Goal: Task Accomplishment & Management: Use online tool/utility

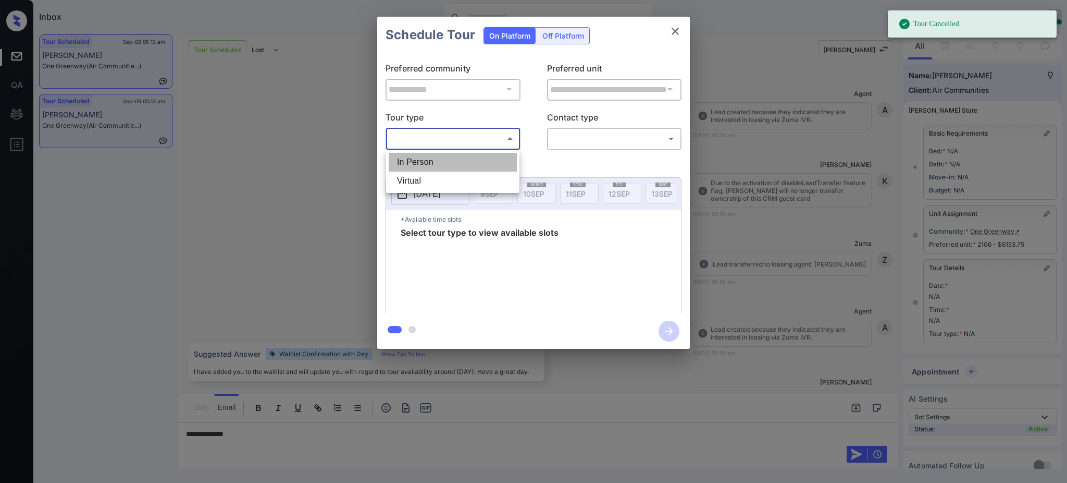
click at [441, 155] on li "In Person" at bounding box center [453, 162] width 128 height 19
type input "********"
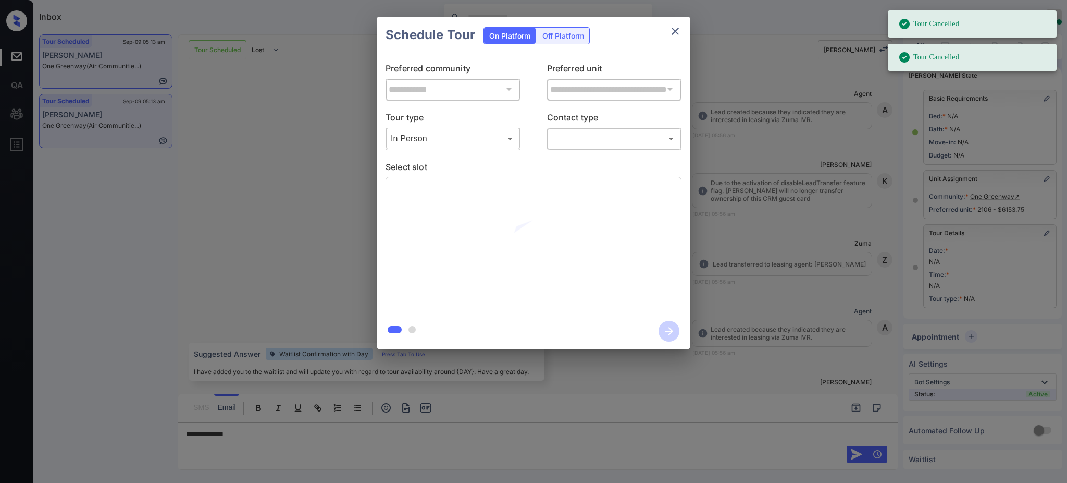
scroll to position [46, 0]
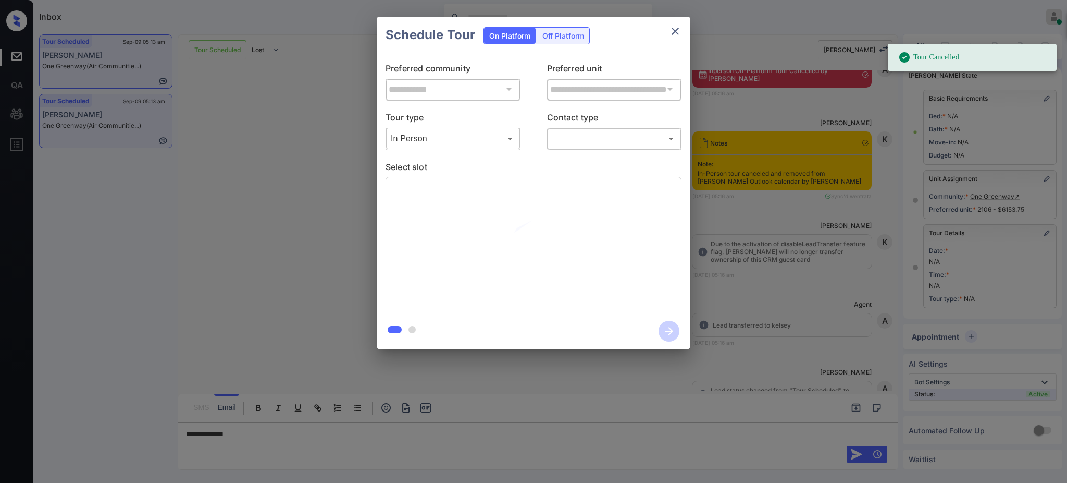
click at [574, 140] on body "Tour Cancelled Tour Cancelled Inbox Ajay Kumar Online Set yourself offline Set …" at bounding box center [533, 241] width 1067 height 483
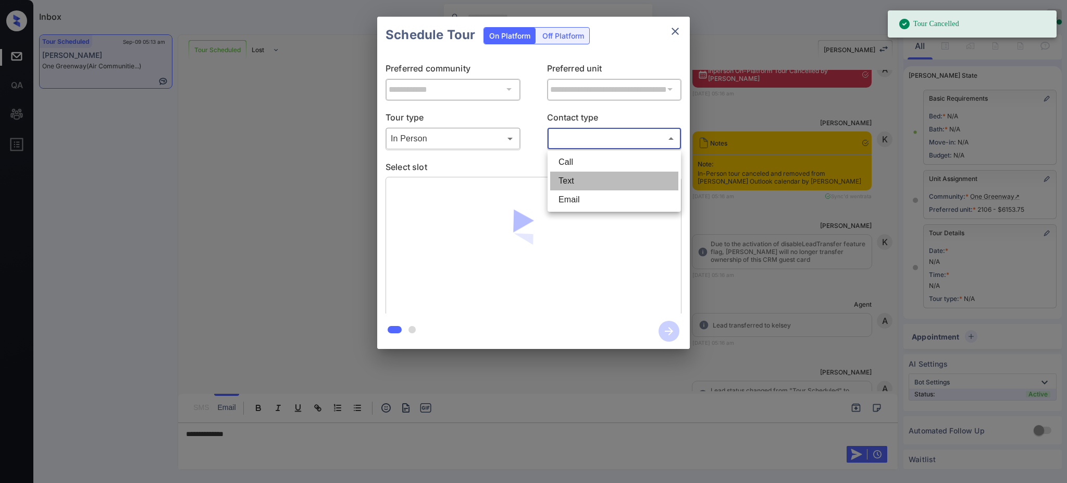
drag, startPoint x: 568, startPoint y: 176, endPoint x: 592, endPoint y: 189, distance: 27.0
click at [568, 177] on li "Text" at bounding box center [614, 180] width 128 height 19
type input "****"
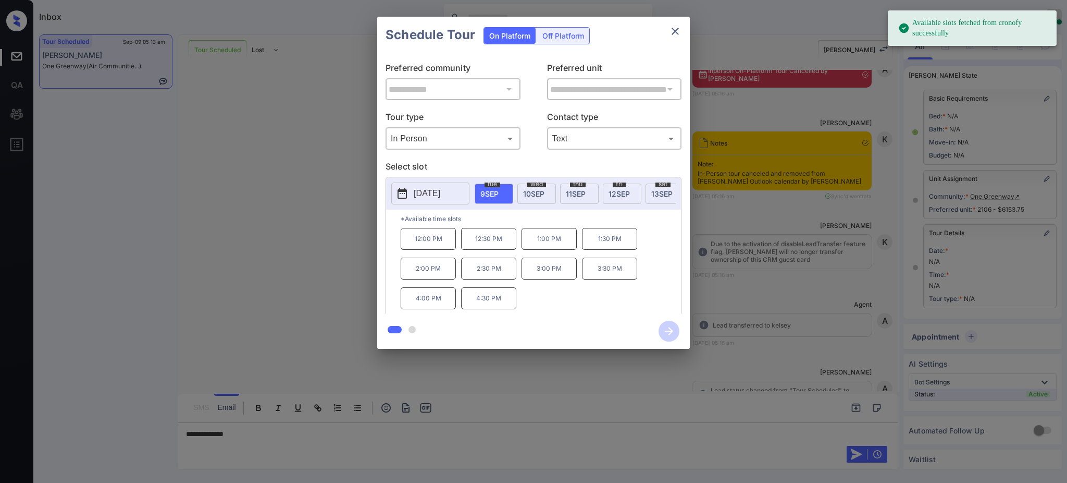
click at [536, 190] on span "10 SEP" at bounding box center [533, 193] width 21 height 9
drag, startPoint x: 405, startPoint y: 249, endPoint x: 443, endPoint y: 249, distance: 38.0
click at [443, 249] on p "10:00 AM" at bounding box center [428, 238] width 55 height 21
copy p "10:00 AM"
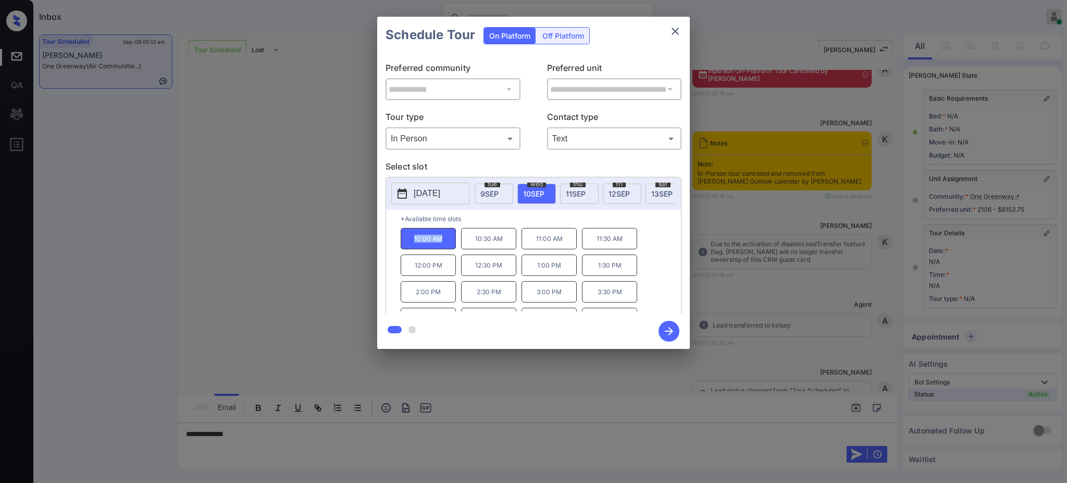
click at [673, 29] on icon "close" at bounding box center [675, 31] width 7 height 7
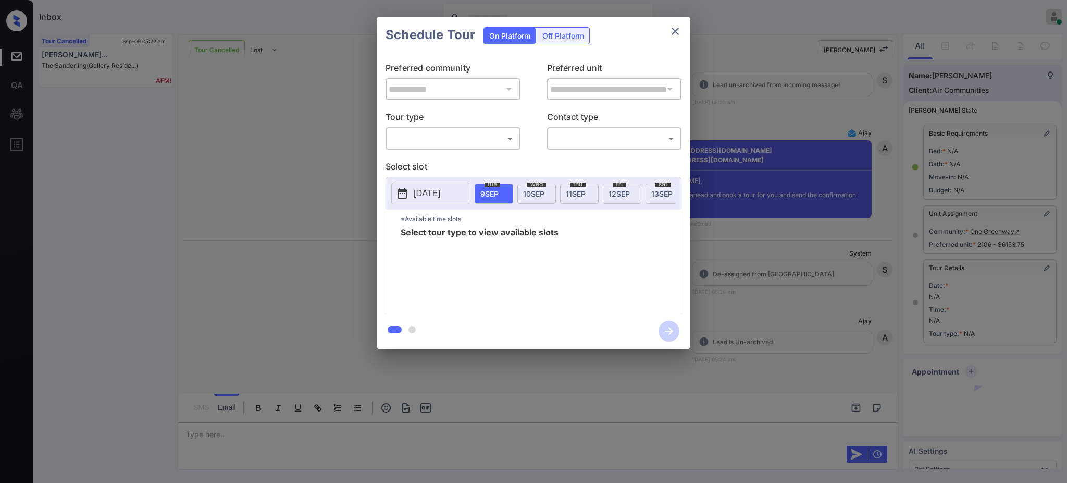
scroll to position [46, 0]
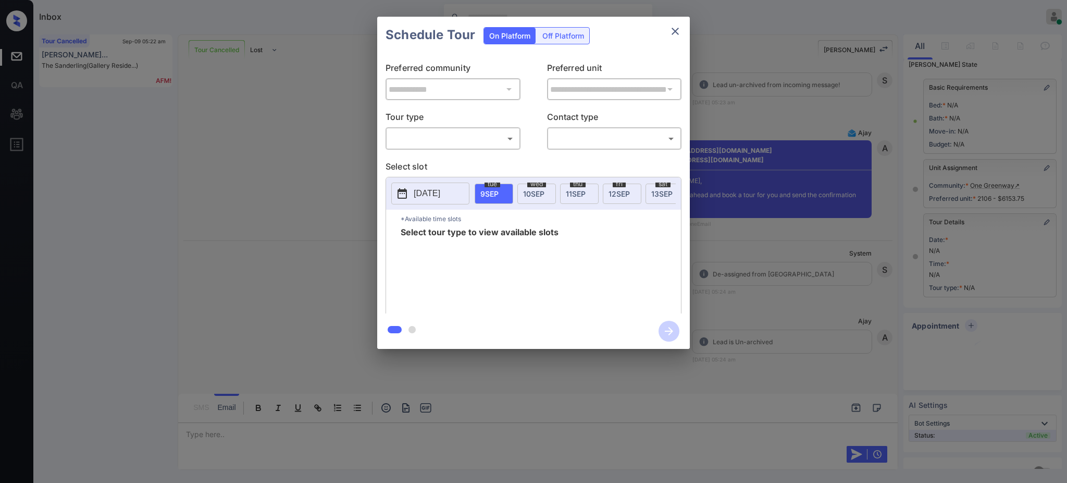
click at [471, 137] on body "Inbox Ajay Kumar Online Set yourself offline Set yourself on break Profile Swit…" at bounding box center [533, 241] width 1067 height 483
drag, startPoint x: 453, startPoint y: 156, endPoint x: 546, endPoint y: 150, distance: 93.0
click at [452, 157] on li "In Person" at bounding box center [453, 162] width 128 height 19
type input "********"
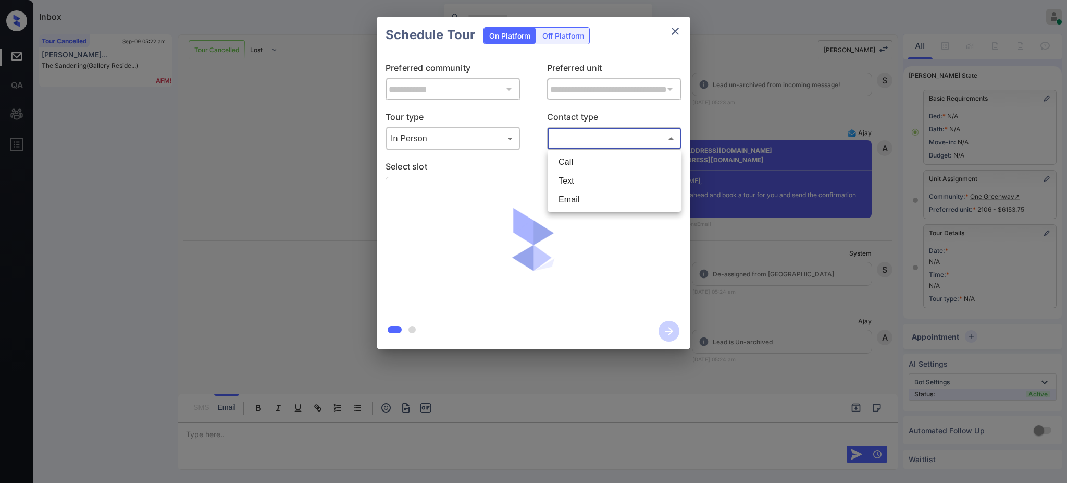
click at [569, 142] on body "Inbox Ajay Kumar Online Set yourself offline Set yourself on break Profile Swit…" at bounding box center [533, 241] width 1067 height 483
click at [563, 179] on li "Text" at bounding box center [614, 180] width 128 height 19
type input "****"
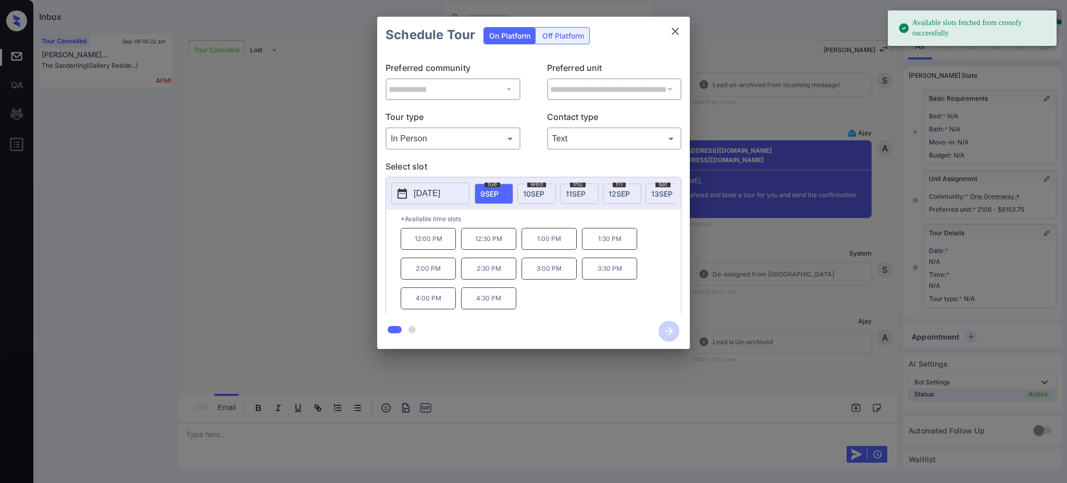
click at [524, 197] on div "wed 10 SEP" at bounding box center [536, 193] width 39 height 20
click at [439, 249] on p "10:00 AM" at bounding box center [428, 238] width 55 height 21
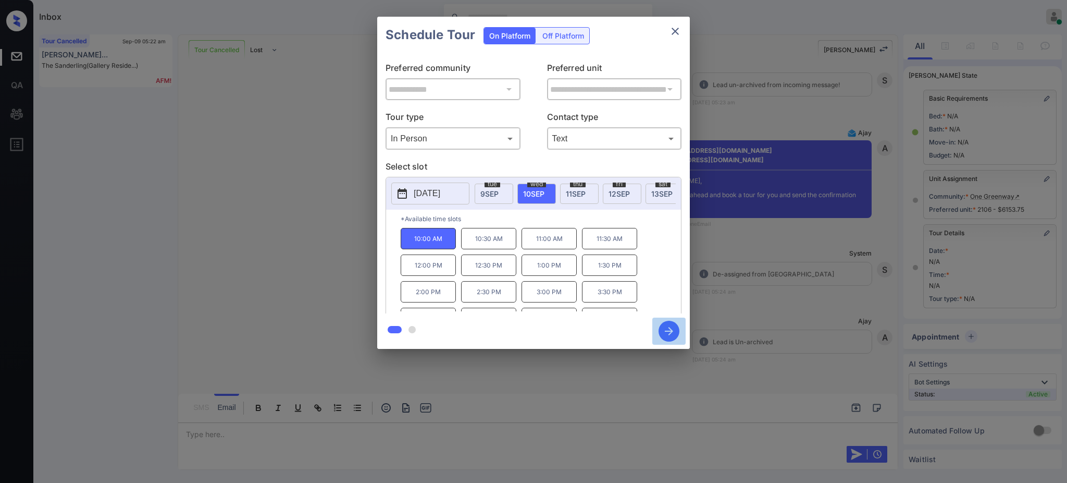
click at [664, 330] on icon "button" at bounding box center [669, 330] width 21 height 21
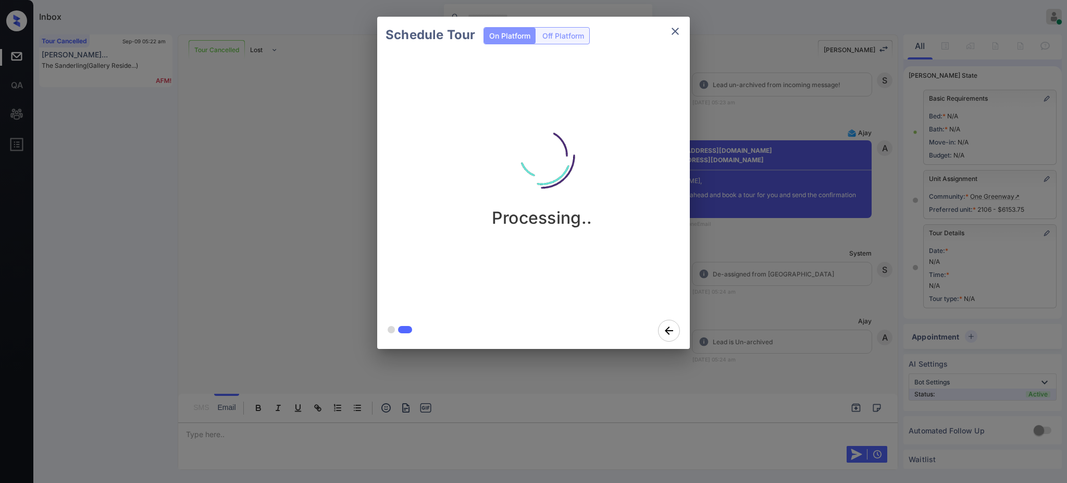
click at [789, 285] on div "Schedule Tour On Platform Off Platform Processing.." at bounding box center [533, 182] width 1067 height 365
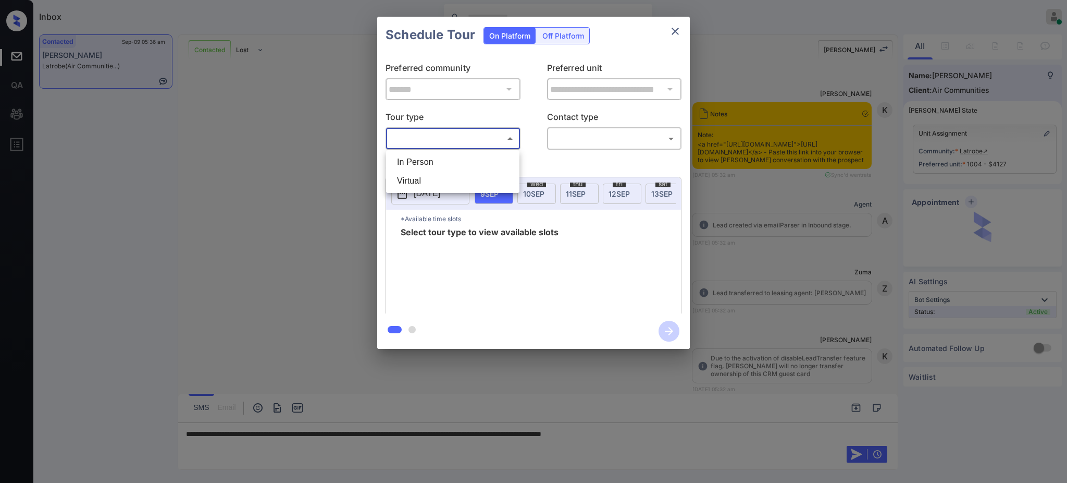
click at [431, 156] on li "In Person" at bounding box center [453, 162] width 128 height 19
type input "********"
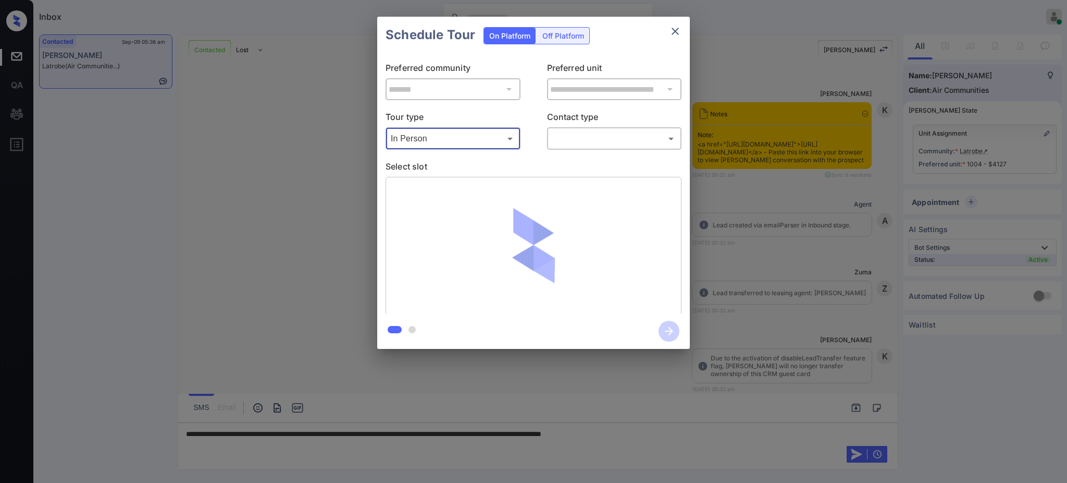
scroll to position [1030, 0]
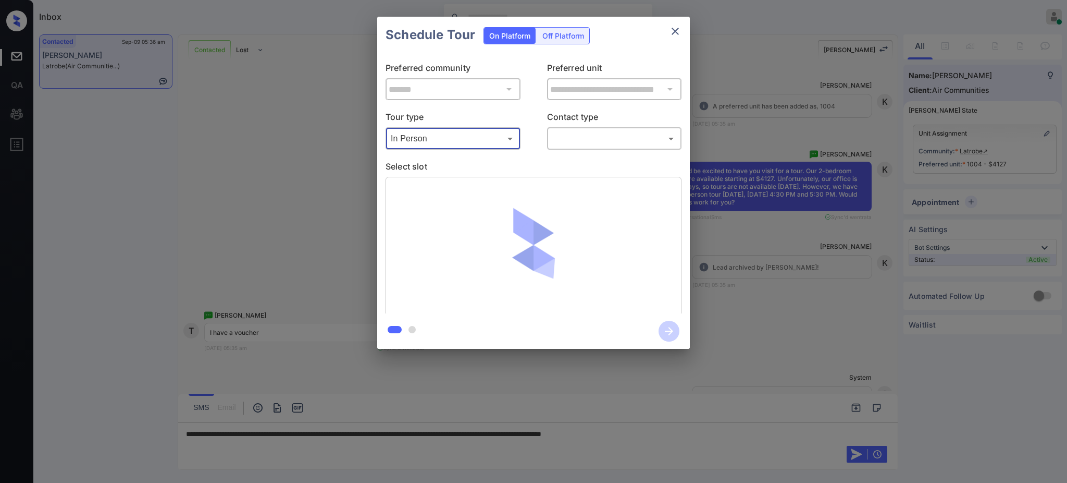
click at [580, 131] on body "Inbox Ajay Kumar Online Set yourself offline Set yourself on break Profile Swit…" at bounding box center [533, 241] width 1067 height 483
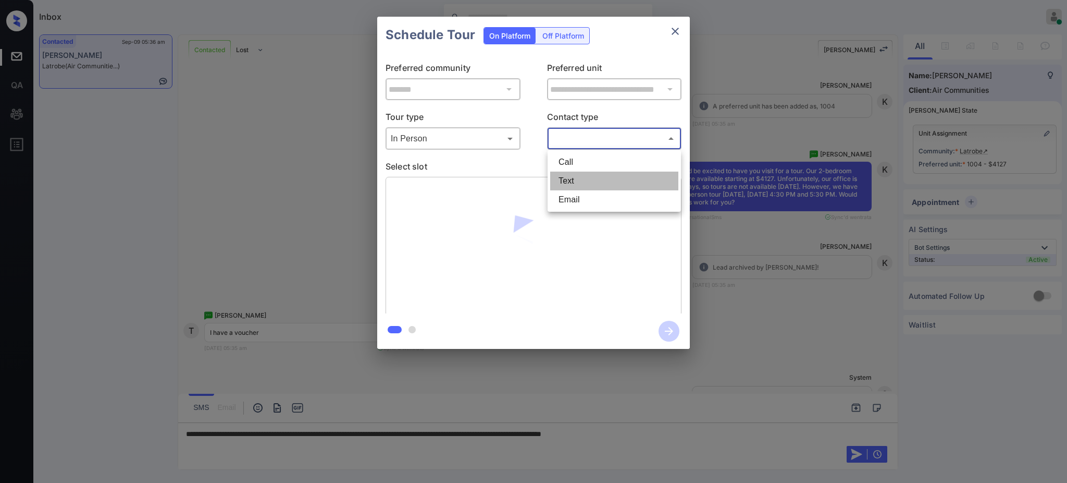
click at [573, 174] on li "Text" at bounding box center [614, 180] width 128 height 19
type input "****"
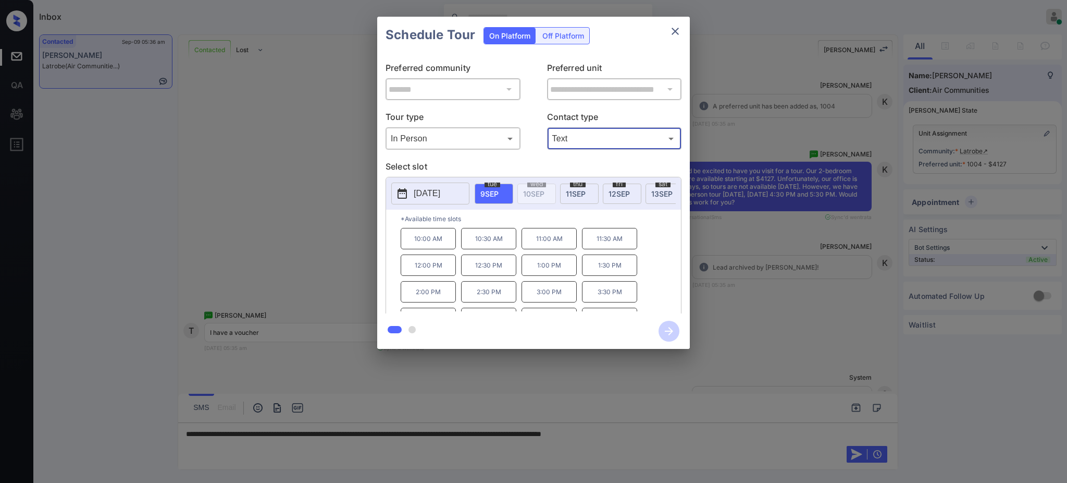
click at [577, 189] on span "[DATE]" at bounding box center [576, 193] width 20 height 9
drag, startPoint x: 401, startPoint y: 252, endPoint x: 467, endPoint y: 237, distance: 68.0
click at [451, 245] on p "10:00 AM" at bounding box center [428, 238] width 55 height 21
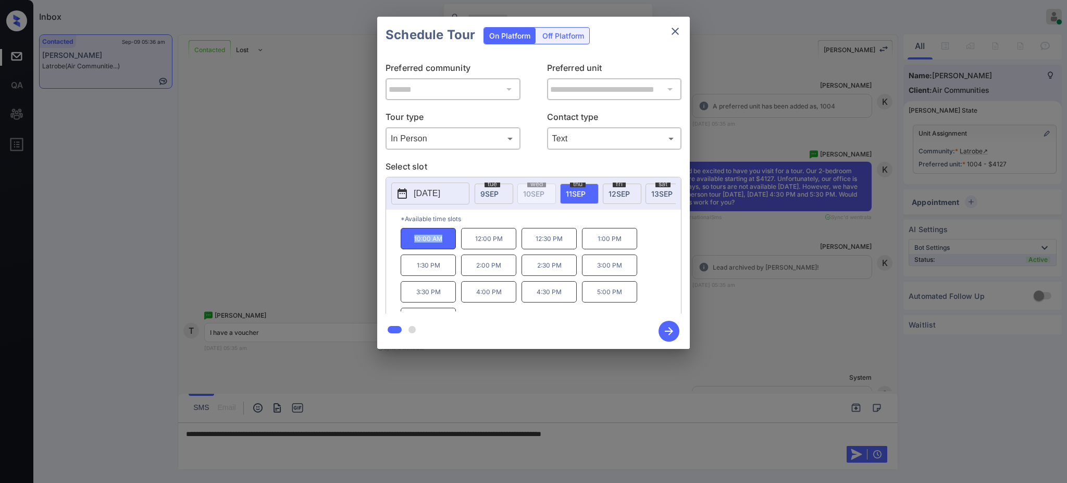
copy p "10:00 AM"
click at [676, 32] on icon "close" at bounding box center [675, 31] width 7 height 7
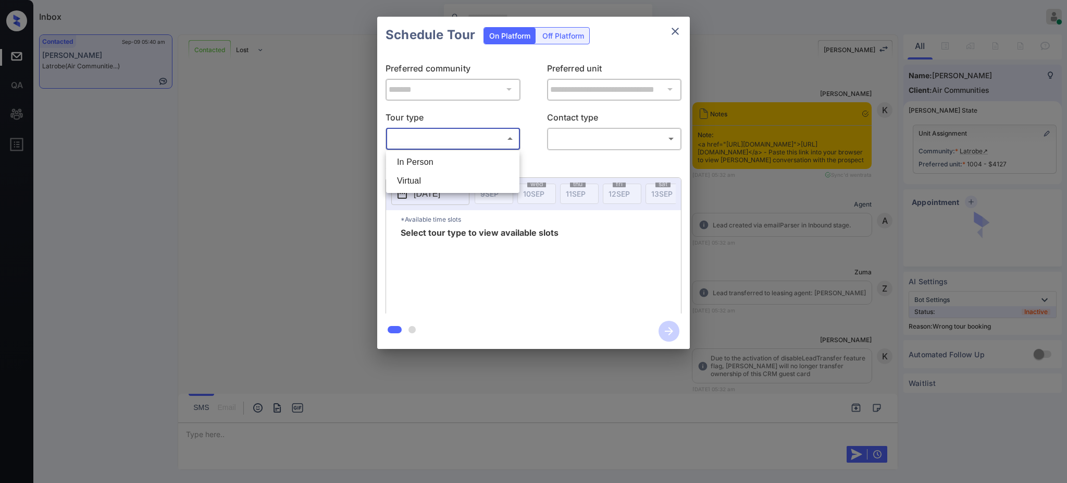
click at [441, 138] on body "Inbox [PERSON_NAME] Online Set yourself offline Set yourself on break Profile S…" at bounding box center [533, 241] width 1067 height 483
click at [438, 162] on li "In Person" at bounding box center [453, 162] width 128 height 19
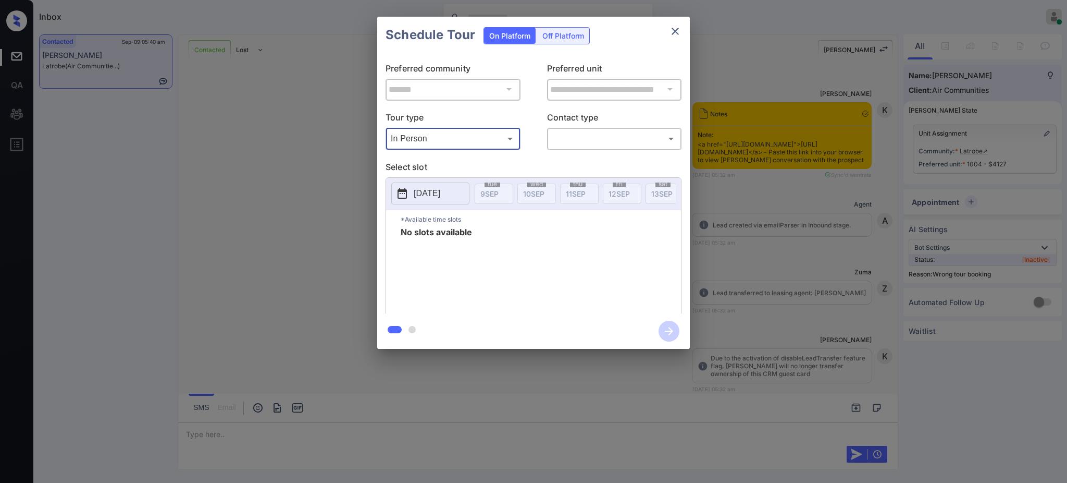
type input "********"
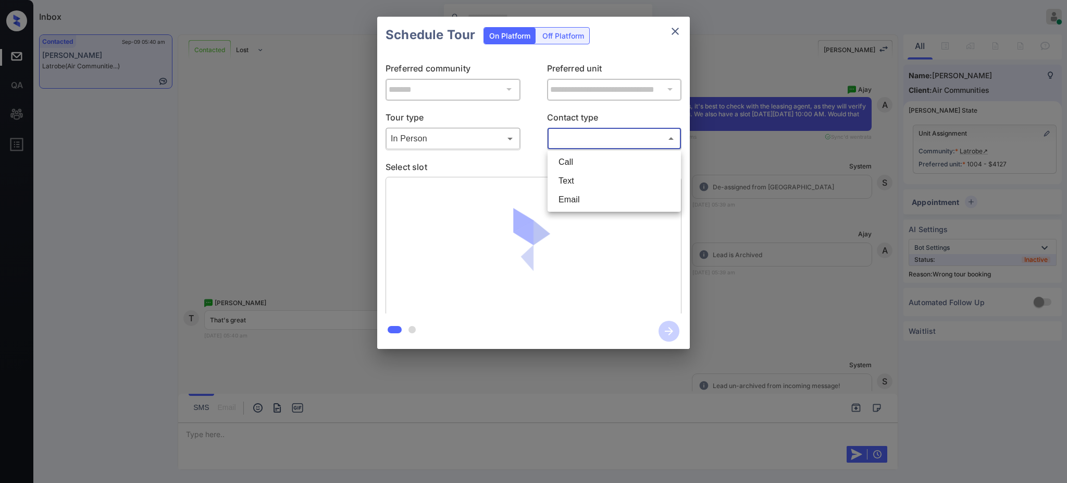
click at [596, 142] on body "Inbox [PERSON_NAME] Online Set yourself offline Set yourself on break Profile S…" at bounding box center [533, 241] width 1067 height 483
click at [575, 178] on li "Text" at bounding box center [614, 180] width 128 height 19
type input "****"
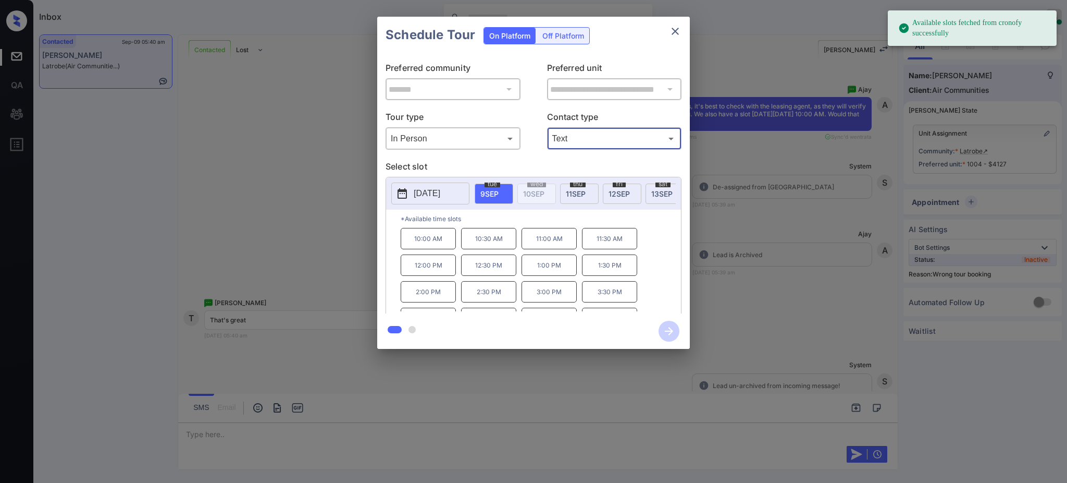
click at [567, 196] on span "11 SEP" at bounding box center [576, 193] width 20 height 9
click at [429, 249] on p "10:00 AM" at bounding box center [428, 238] width 55 height 21
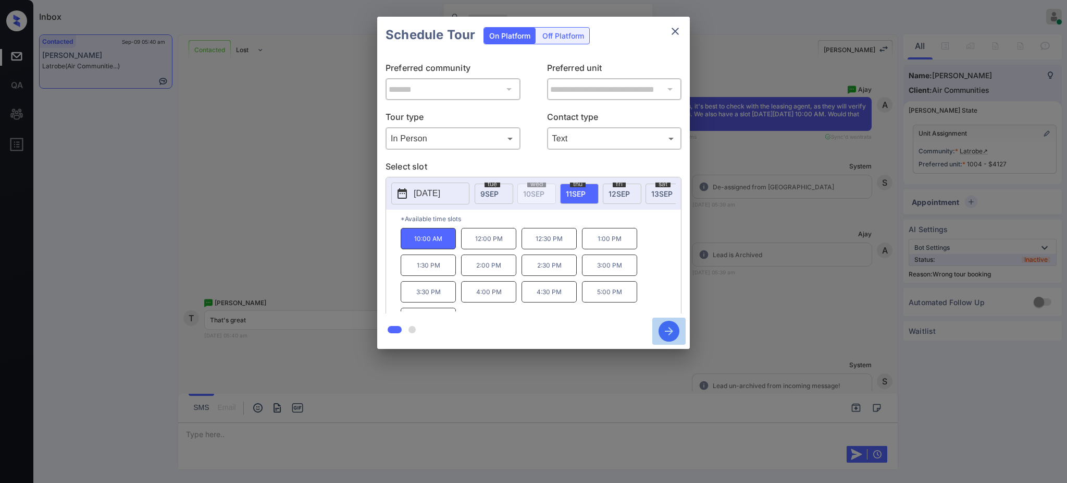
click at [678, 329] on icon "button" at bounding box center [669, 330] width 21 height 21
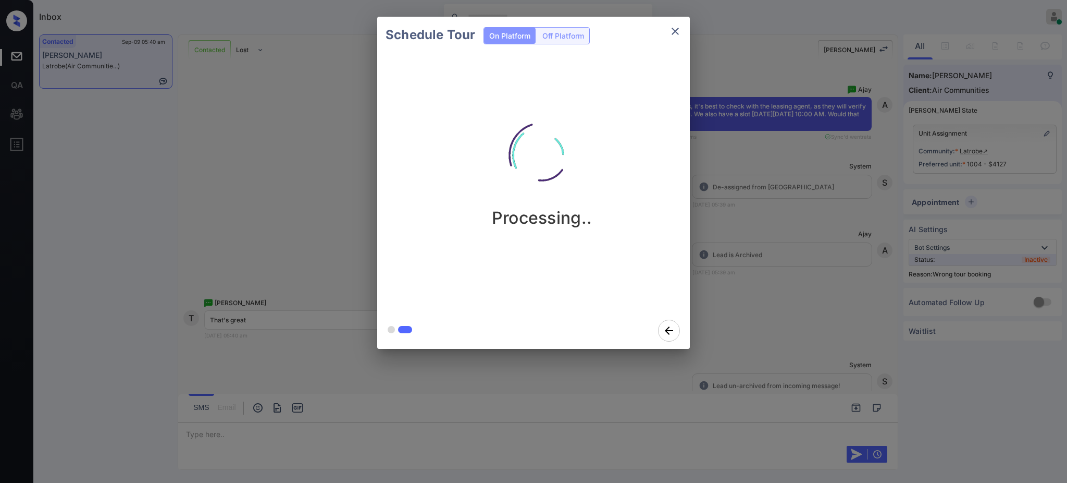
click at [775, 280] on div "Schedule Tour On Platform Off Platform Processing.." at bounding box center [533, 182] width 1067 height 365
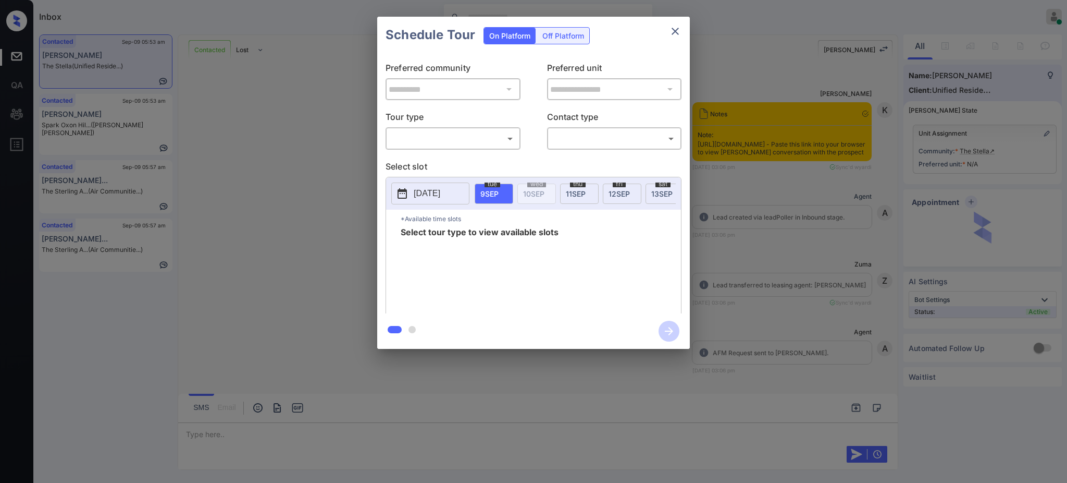
scroll to position [594, 0]
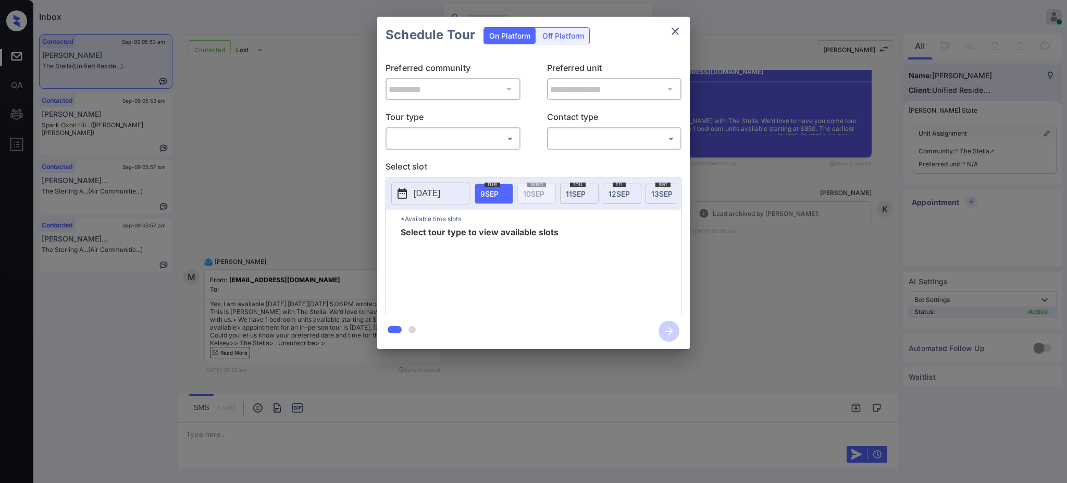
click at [425, 134] on body "Inbox Ajay Kumar Online Set yourself offline Set yourself on break Profile Swit…" at bounding box center [533, 241] width 1067 height 483
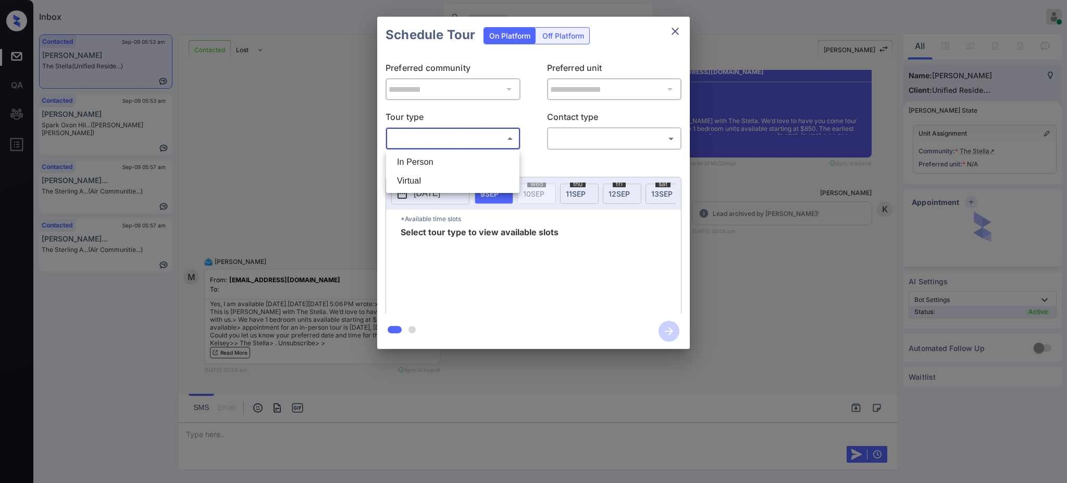
drag, startPoint x: 422, startPoint y: 159, endPoint x: 455, endPoint y: 163, distance: 33.5
click at [422, 160] on li "In Person" at bounding box center [453, 162] width 128 height 19
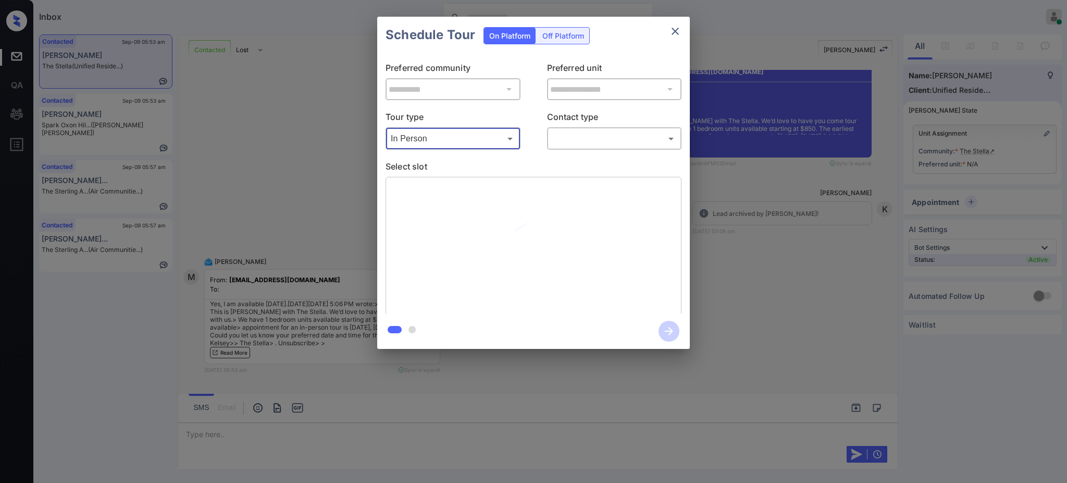
type input "********"
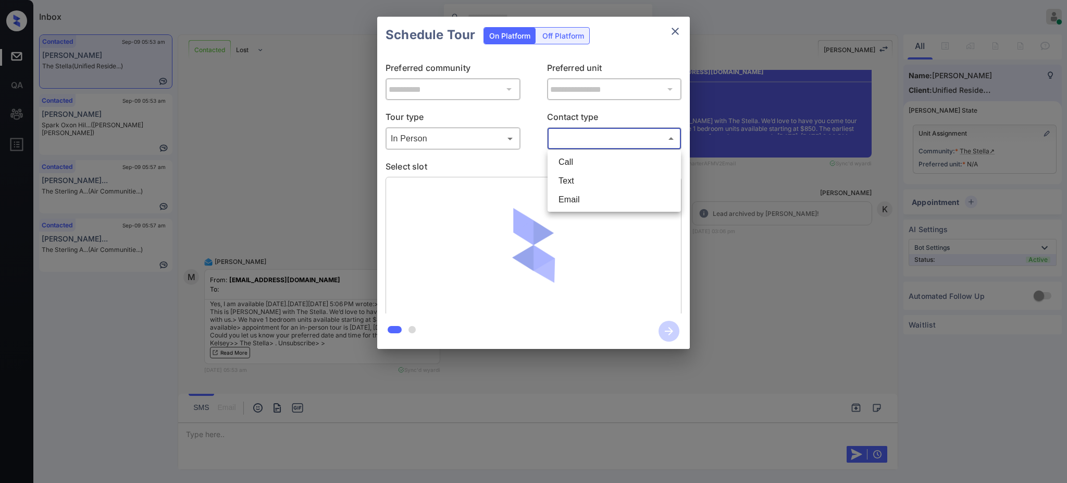
click at [584, 140] on body "Inbox Ajay Kumar Online Set yourself offline Set yourself on break Profile Swit…" at bounding box center [533, 241] width 1067 height 483
click at [577, 181] on li "Text" at bounding box center [614, 180] width 128 height 19
type input "****"
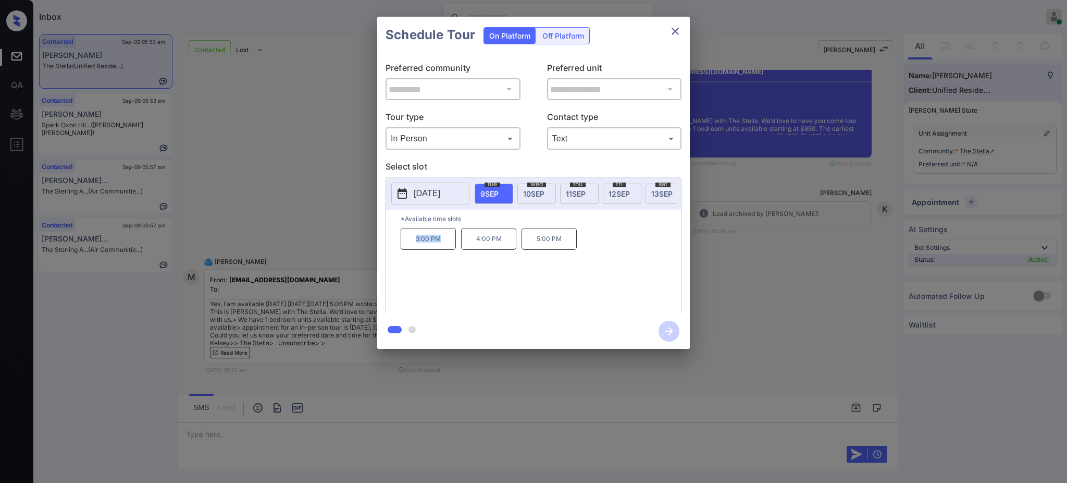
drag, startPoint x: 404, startPoint y: 250, endPoint x: 487, endPoint y: 234, distance: 84.7
click at [449, 250] on p "3:00 PM" at bounding box center [428, 239] width 55 height 22
copy p "3:00 PM"
click at [668, 30] on button "close" at bounding box center [675, 31] width 21 height 21
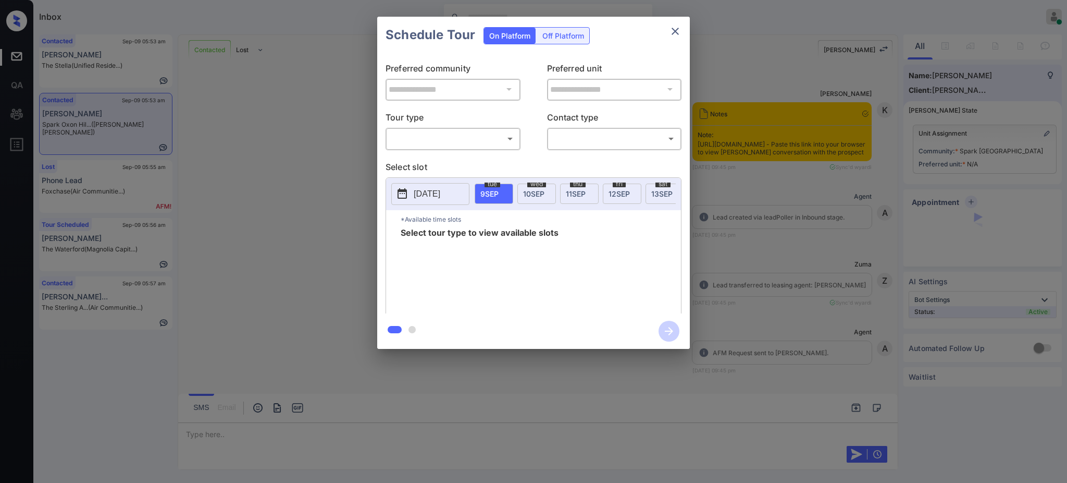
scroll to position [649, 0]
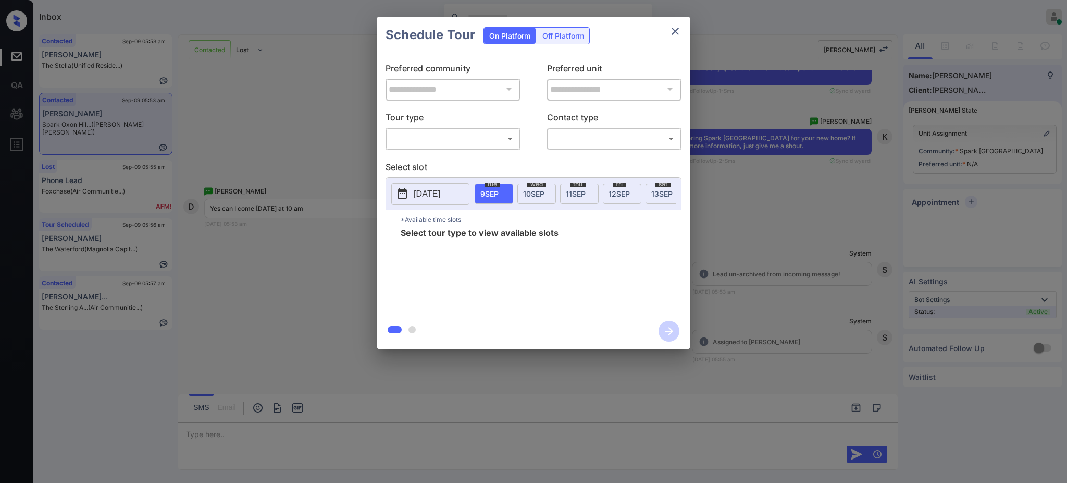
click at [465, 131] on body "Inbox [PERSON_NAME] Online Set yourself offline Set yourself on break Profile S…" at bounding box center [533, 241] width 1067 height 483
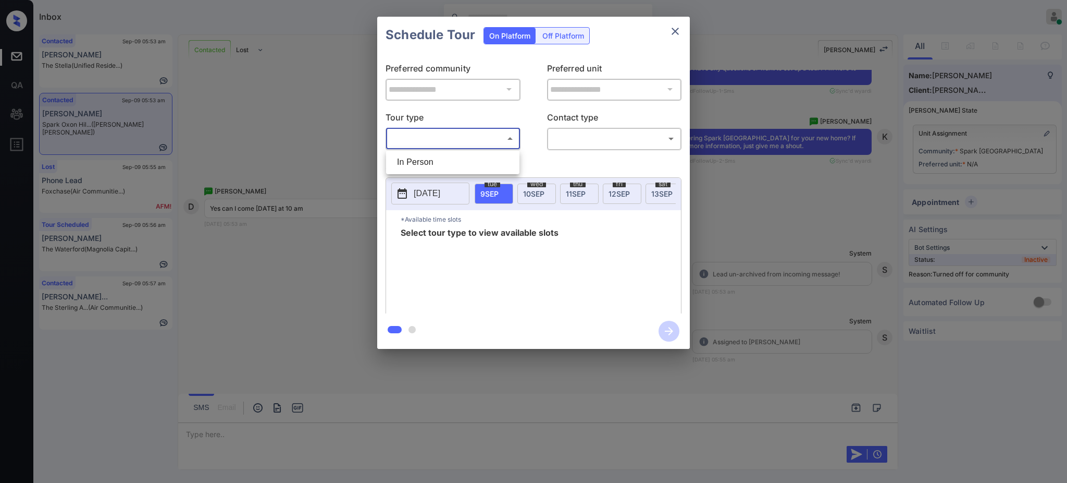
click at [448, 160] on li "In Person" at bounding box center [453, 162] width 128 height 19
type input "********"
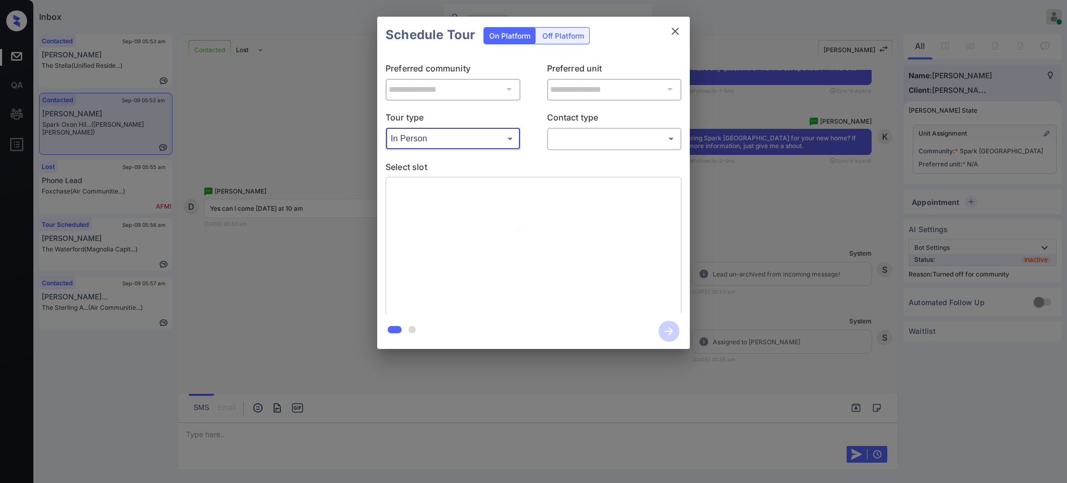
click at [595, 126] on div "Contact type ​ ​" at bounding box center [614, 129] width 135 height 39
click at [595, 139] on body "Inbox Ajay Kumar Online Set yourself offline Set yourself on break Profile Swit…" at bounding box center [533, 241] width 1067 height 483
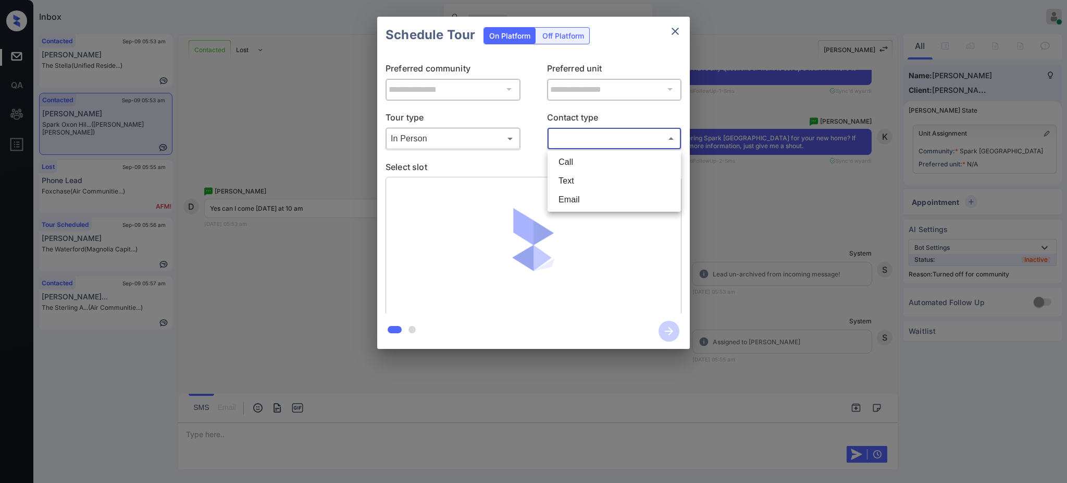
click at [579, 176] on li "Text" at bounding box center [614, 180] width 128 height 19
type input "****"
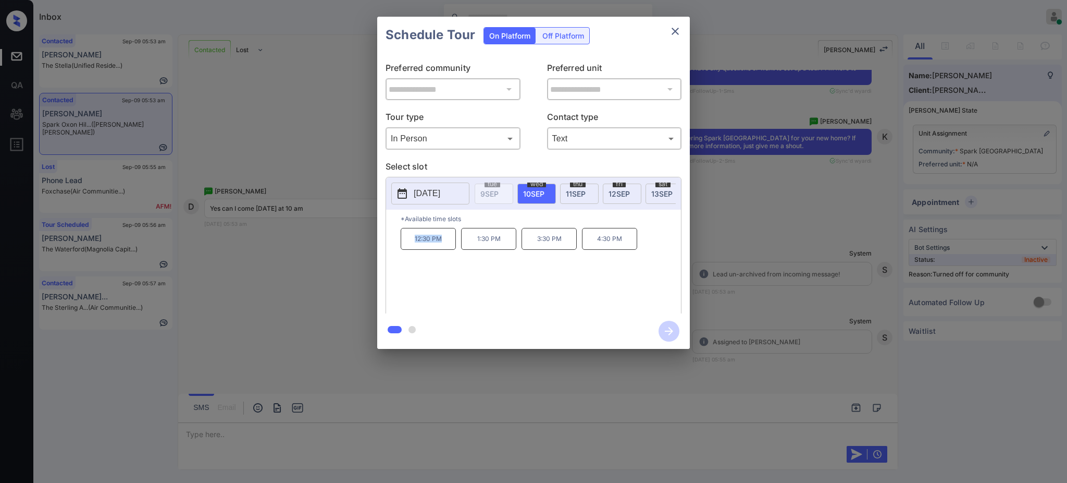
drag, startPoint x: 412, startPoint y: 247, endPoint x: 467, endPoint y: 241, distance: 55.6
click at [452, 250] on p "12:30 PM" at bounding box center [428, 239] width 55 height 22
copy p "12:30 PM"
click at [670, 32] on icon "close" at bounding box center [675, 31] width 13 height 13
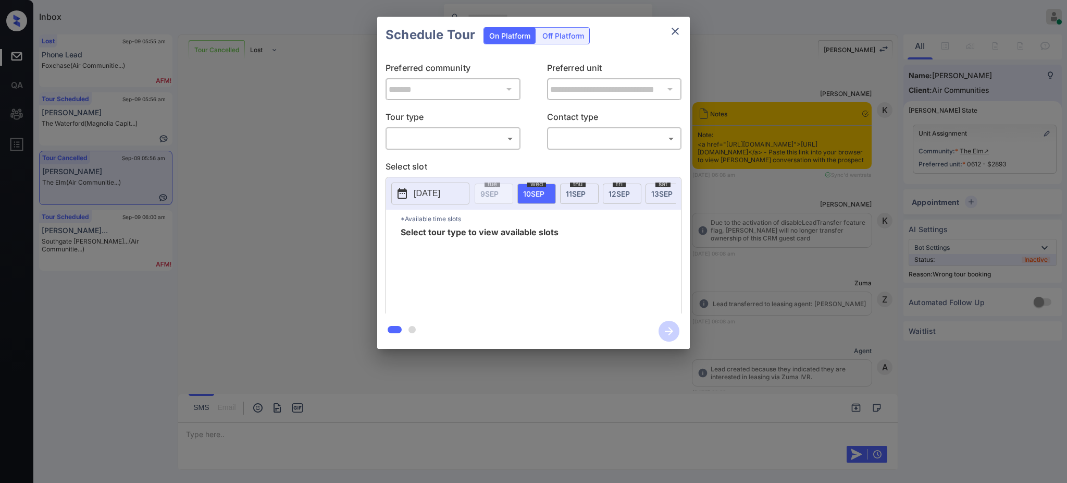
click at [464, 141] on body "Inbox [PERSON_NAME] Online Set yourself offline Set yourself on break Profile S…" at bounding box center [533, 241] width 1067 height 483
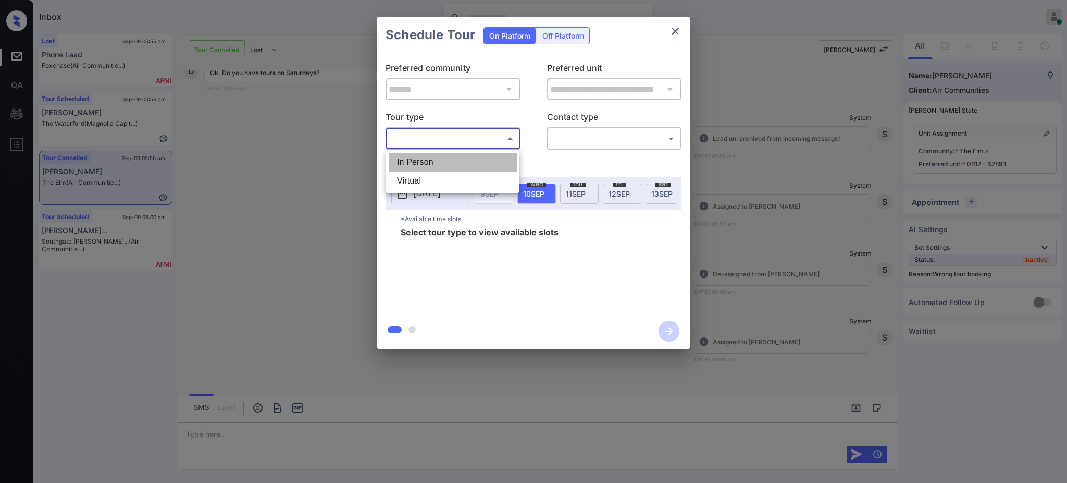
drag, startPoint x: 448, startPoint y: 154, endPoint x: 514, endPoint y: 144, distance: 66.4
click at [448, 154] on li "In Person" at bounding box center [453, 162] width 128 height 19
type input "********"
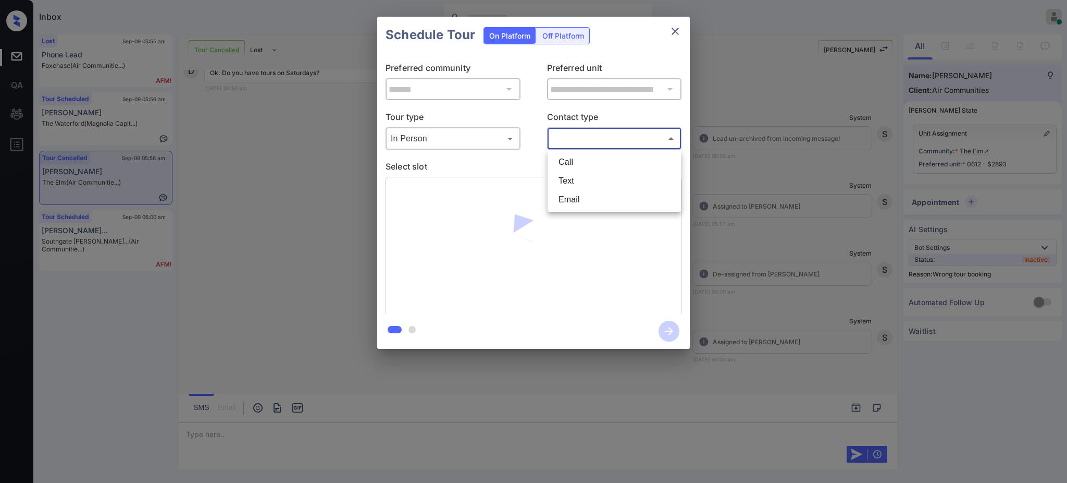
click at [578, 131] on body "Inbox Ajay Kumar Online Set yourself offline Set yourself on break Profile Swit…" at bounding box center [533, 241] width 1067 height 483
click at [571, 182] on li "Text" at bounding box center [614, 180] width 128 height 19
type input "****"
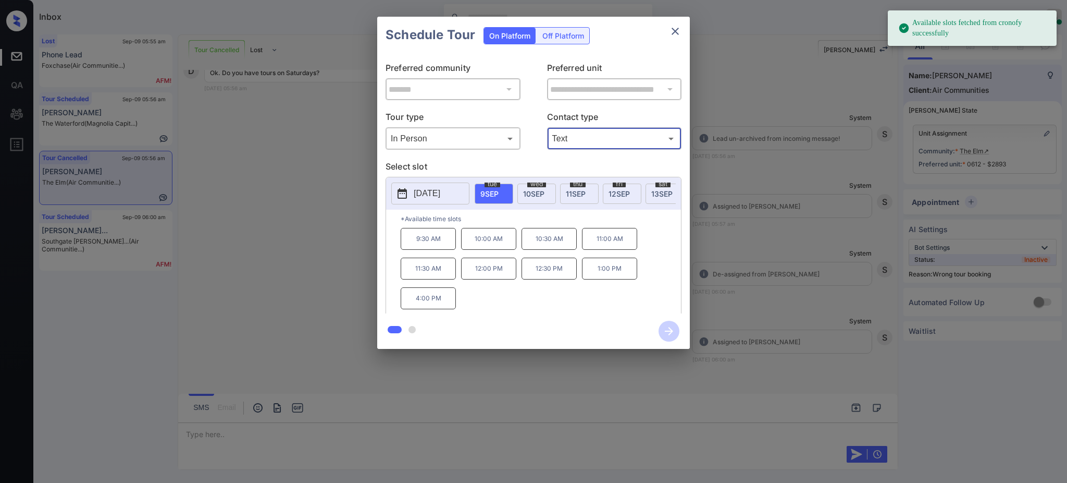
click at [418, 191] on p "2025-09-09" at bounding box center [427, 193] width 27 height 13
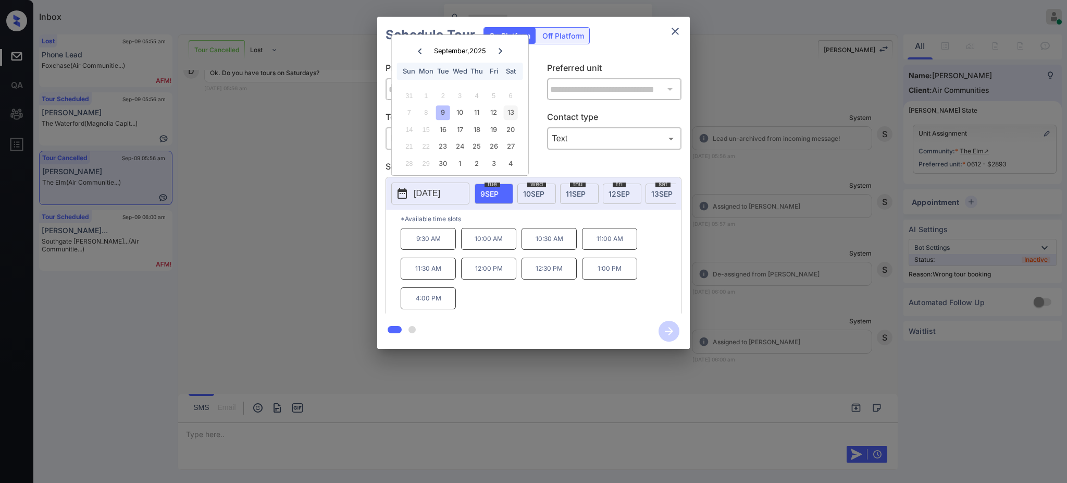
click at [514, 113] on div "13" at bounding box center [510, 112] width 14 height 14
click at [228, 436] on div at bounding box center [533, 241] width 1067 height 483
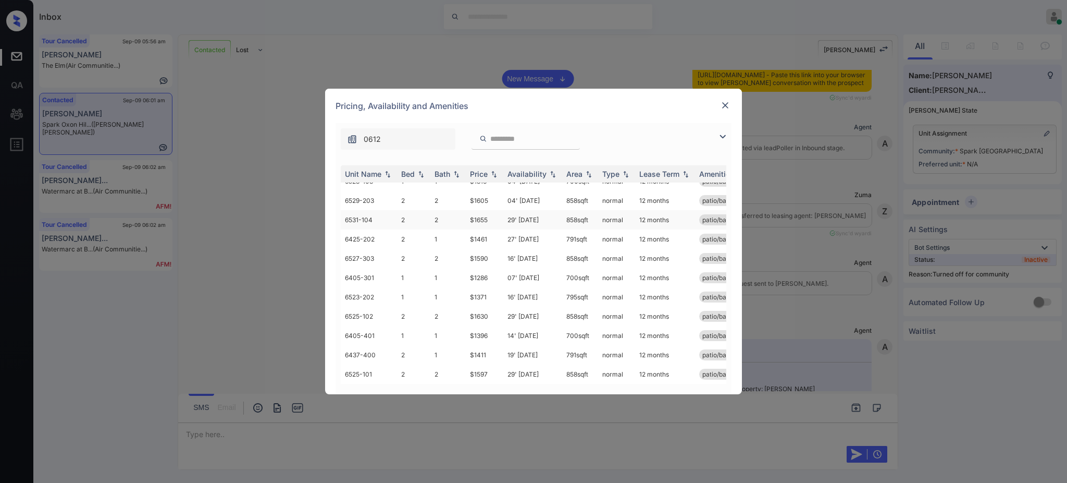
scroll to position [21, 0]
click at [406, 171] on div "Bed" at bounding box center [408, 173] width 14 height 9
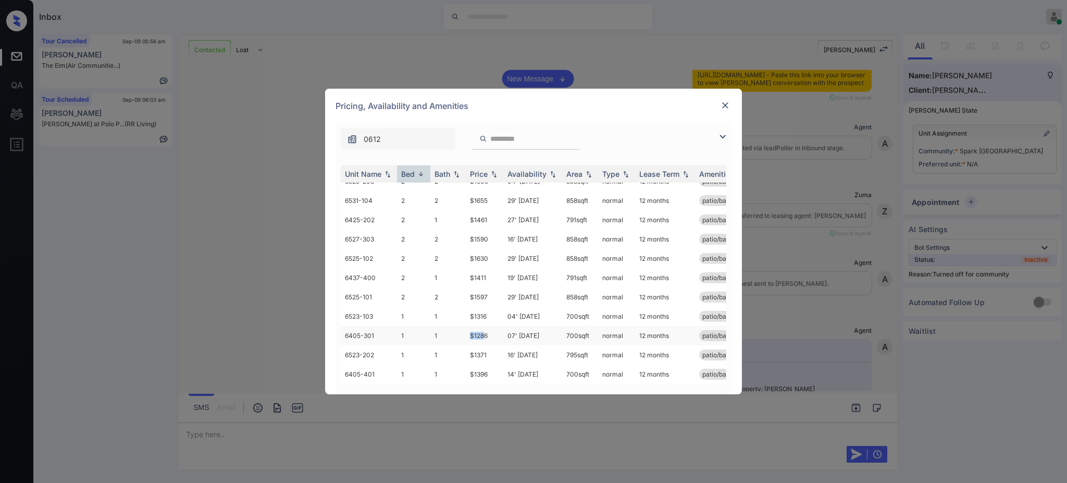
drag, startPoint x: 464, startPoint y: 324, endPoint x: 536, endPoint y: 322, distance: 72.4
click at [486, 326] on tr "6405-301 1 1 $1286 07' [DATE] 700 sqft normal 12 months patio/balcony" at bounding box center [613, 335] width 545 height 19
copy tr "$128"
click at [482, 345] on td "$1371" at bounding box center [485, 354] width 38 height 19
drag, startPoint x: 467, startPoint y: 328, endPoint x: 493, endPoint y: 326, distance: 26.1
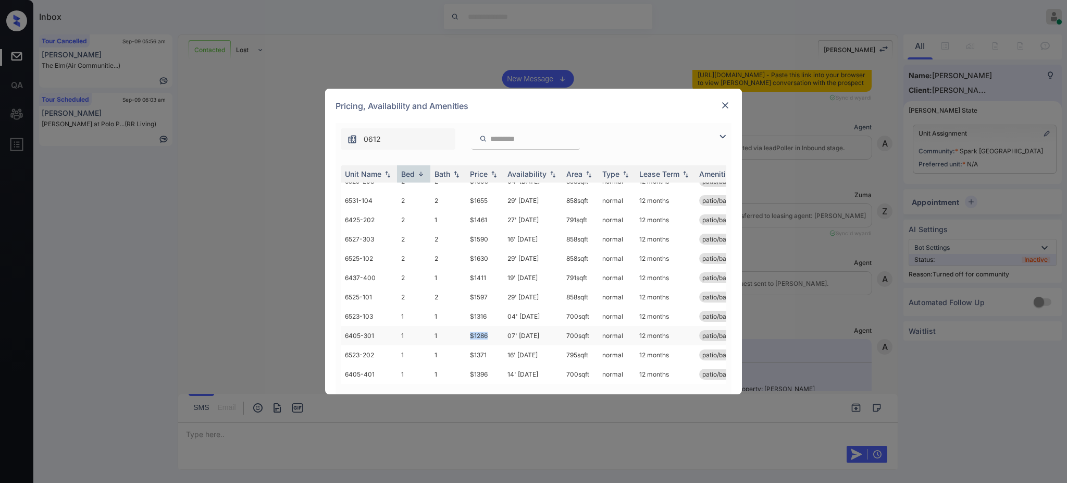
click at [490, 326] on td "$1286" at bounding box center [485, 335] width 38 height 19
copy td "$1286"
click at [727, 106] on img at bounding box center [725, 105] width 10 height 10
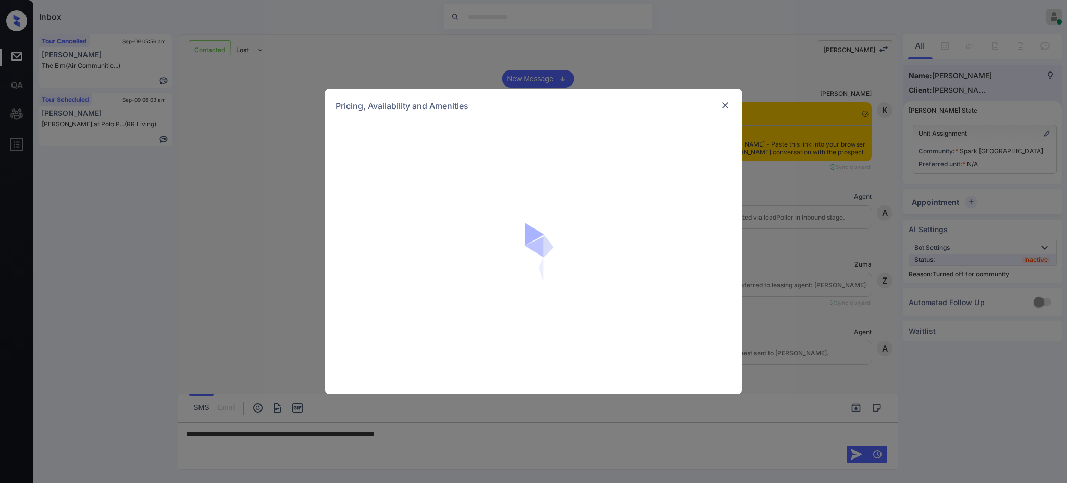
scroll to position [1059, 0]
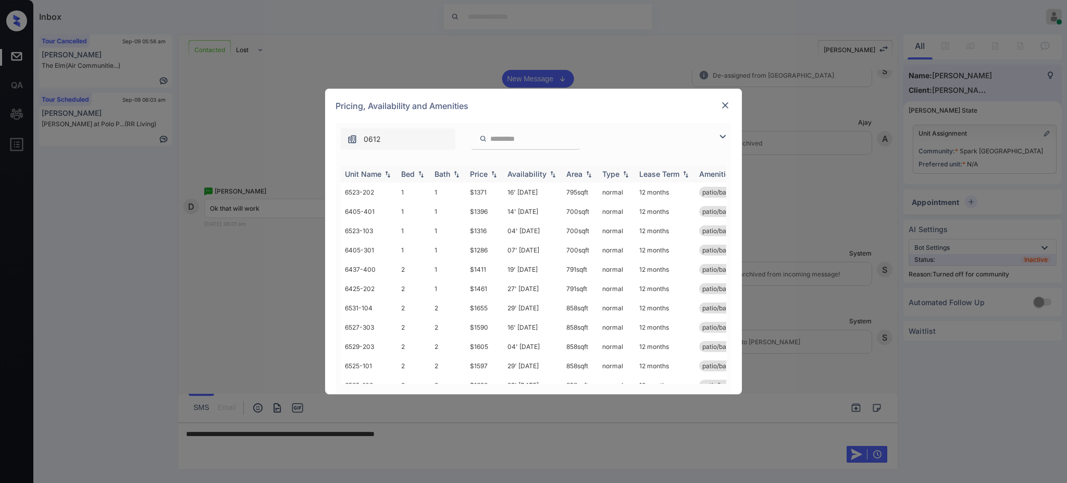
click at [422, 174] on img at bounding box center [421, 173] width 10 height 7
drag, startPoint x: 459, startPoint y: 214, endPoint x: 511, endPoint y: 216, distance: 52.2
click at [491, 214] on tr "6425-202 2 1 $1461 27' Feb 26 791 sqft normal 12 months patio/balcony renovated" at bounding box center [613, 211] width 545 height 19
drag, startPoint x: 460, startPoint y: 192, endPoint x: 513, endPoint y: 190, distance: 53.2
click at [488, 191] on tr "6437-400 2 1 $1411 19' Aug 25 791 sqft normal 12 months patio/balcony renovated" at bounding box center [613, 191] width 545 height 19
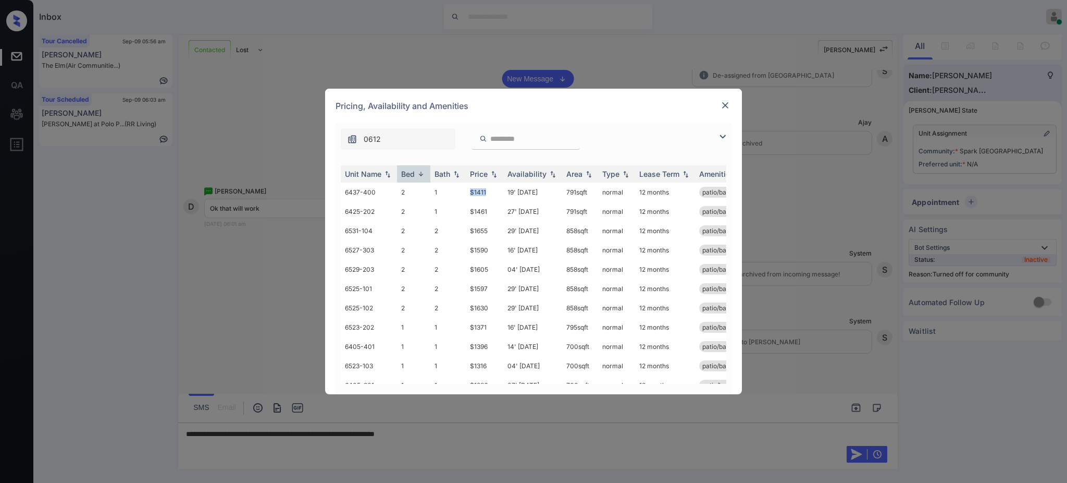
copy tr "$1411"
click at [728, 104] on img at bounding box center [725, 105] width 10 height 10
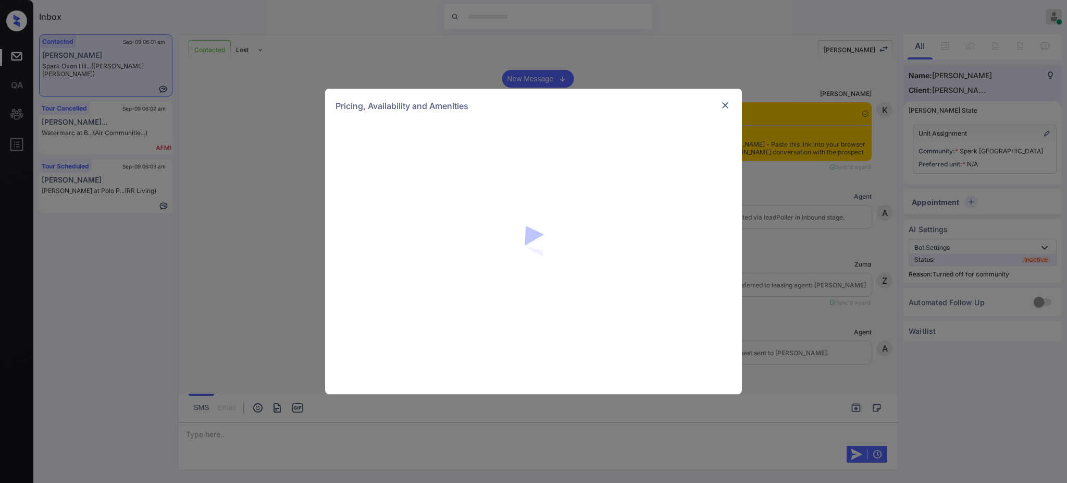
scroll to position [1059, 0]
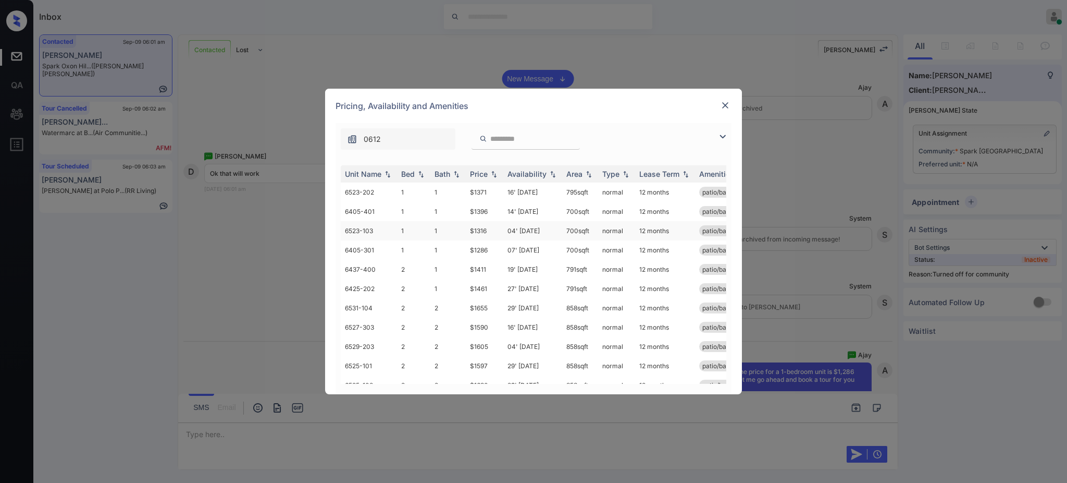
click at [492, 228] on td "$1316" at bounding box center [485, 230] width 38 height 19
click at [720, 106] on img at bounding box center [725, 105] width 10 height 10
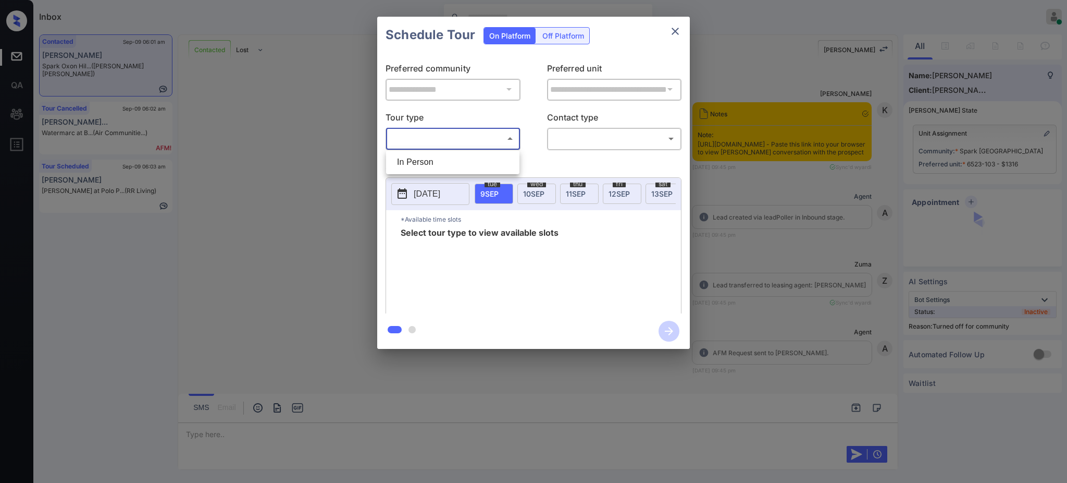
click at [493, 141] on body "Inbox Ajay Kumar Online Set yourself offline Set yourself on break Profile Swit…" at bounding box center [533, 241] width 1067 height 483
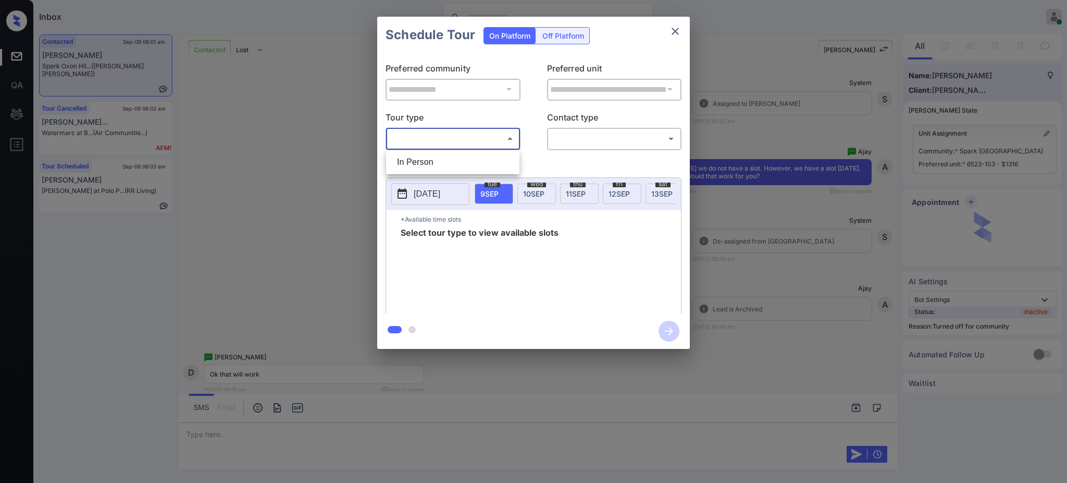
click at [472, 157] on li "In Person" at bounding box center [453, 162] width 128 height 19
type input "********"
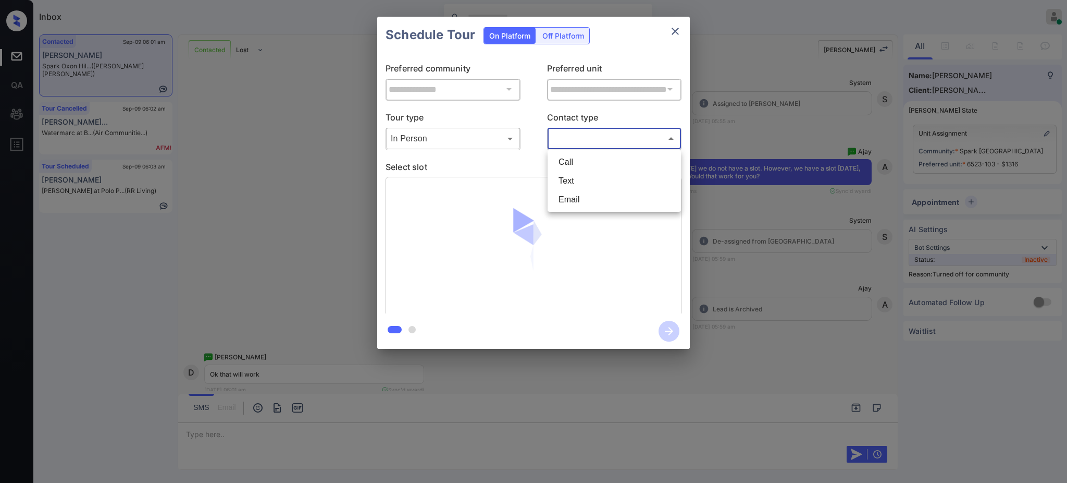
click at [574, 130] on body "Inbox Ajay Kumar Online Set yourself offline Set yourself on break Profile Swit…" at bounding box center [533, 241] width 1067 height 483
click at [562, 180] on li "Text" at bounding box center [614, 180] width 128 height 19
type input "****"
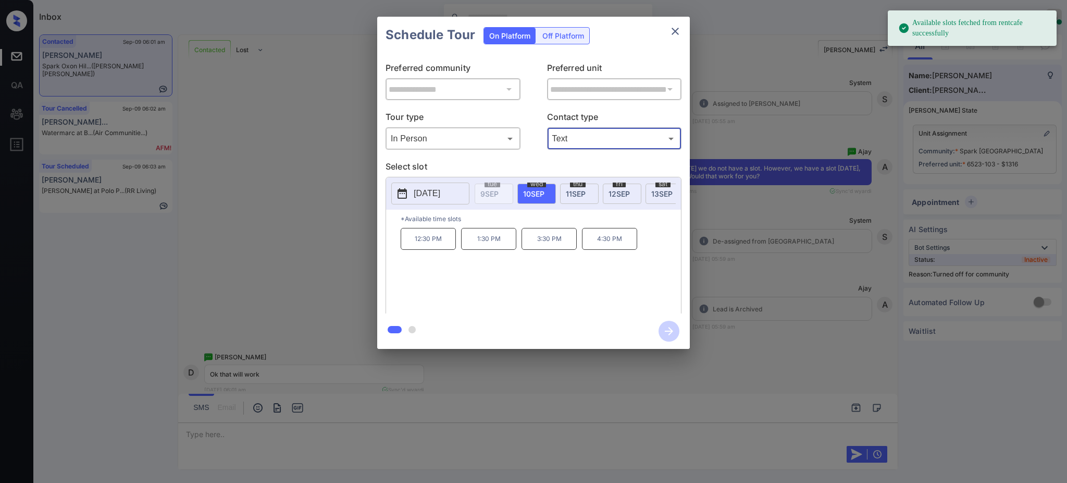
click at [546, 191] on div "wed 10 SEP" at bounding box center [536, 193] width 39 height 20
click at [433, 249] on p "12:30 PM" at bounding box center [428, 239] width 55 height 22
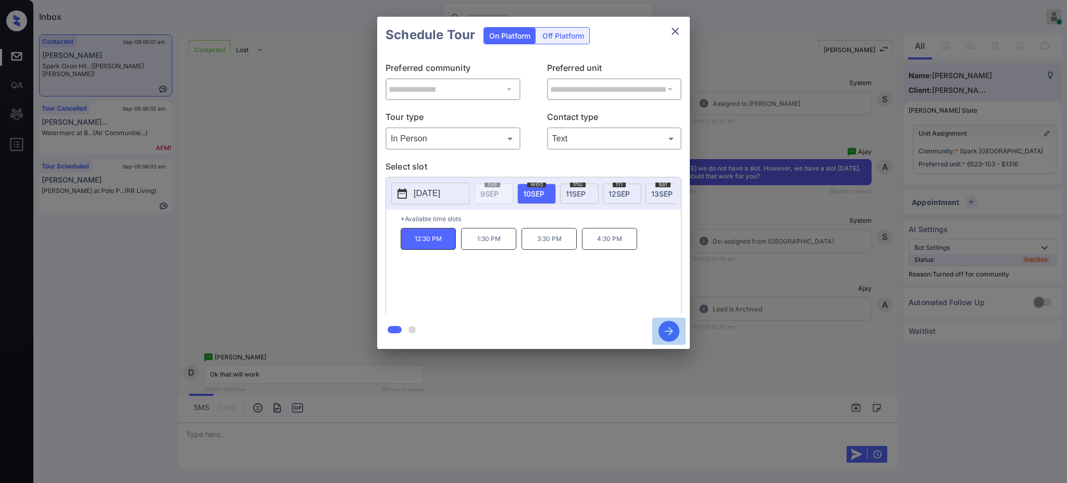
click at [671, 332] on icon "button" at bounding box center [669, 330] width 21 height 21
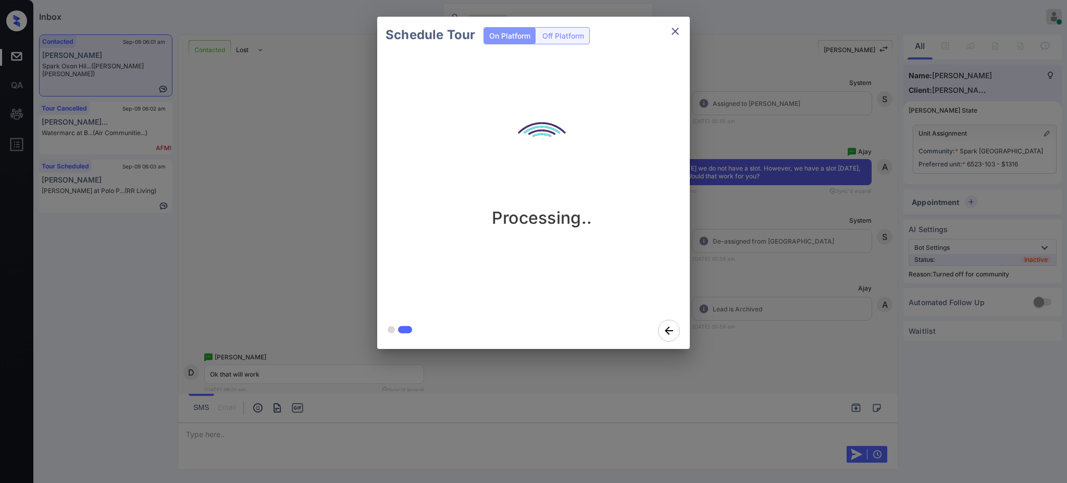
click at [770, 299] on div "Schedule Tour On Platform Off Platform Processing.." at bounding box center [533, 182] width 1067 height 365
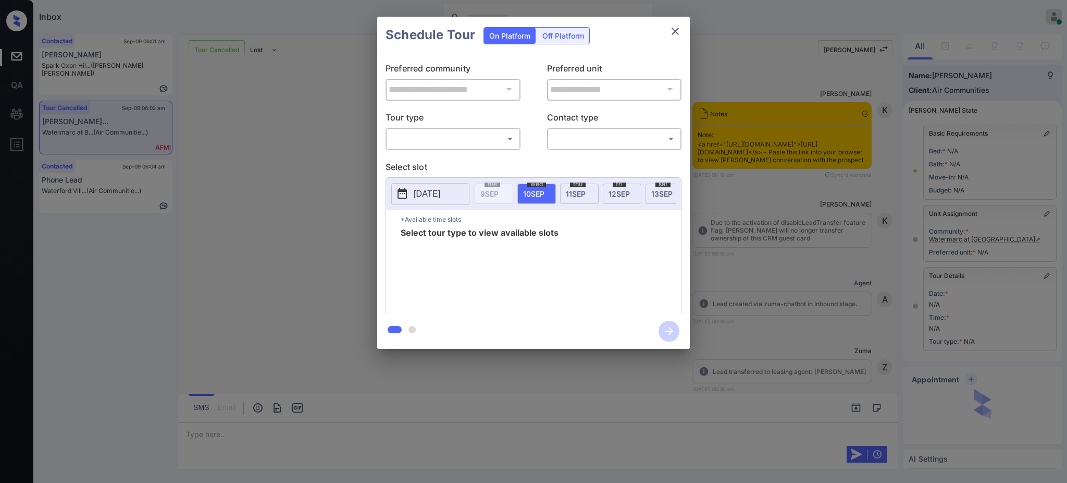
click at [423, 145] on body "Inbox [PERSON_NAME] Online Set yourself offline Set yourself on break Profile S…" at bounding box center [533, 241] width 1067 height 483
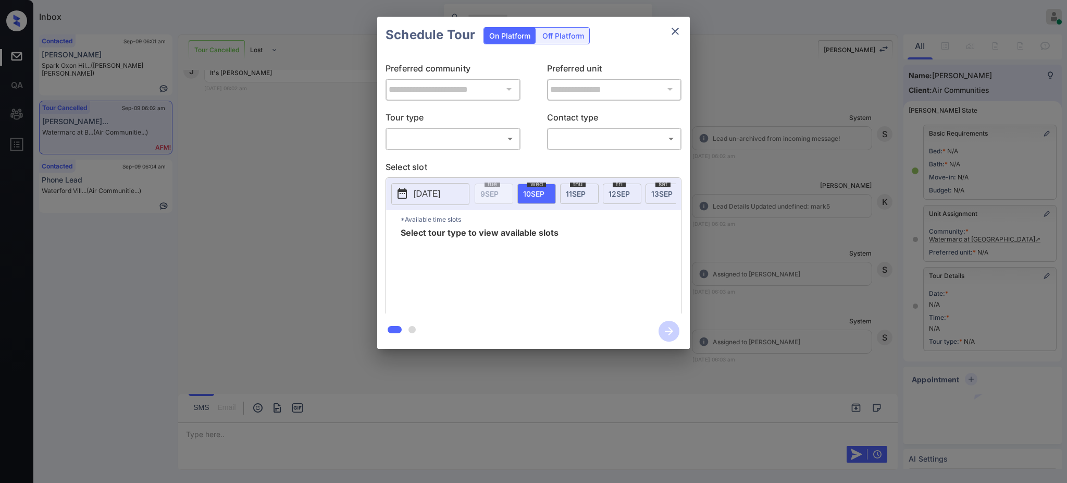
scroll to position [54, 0]
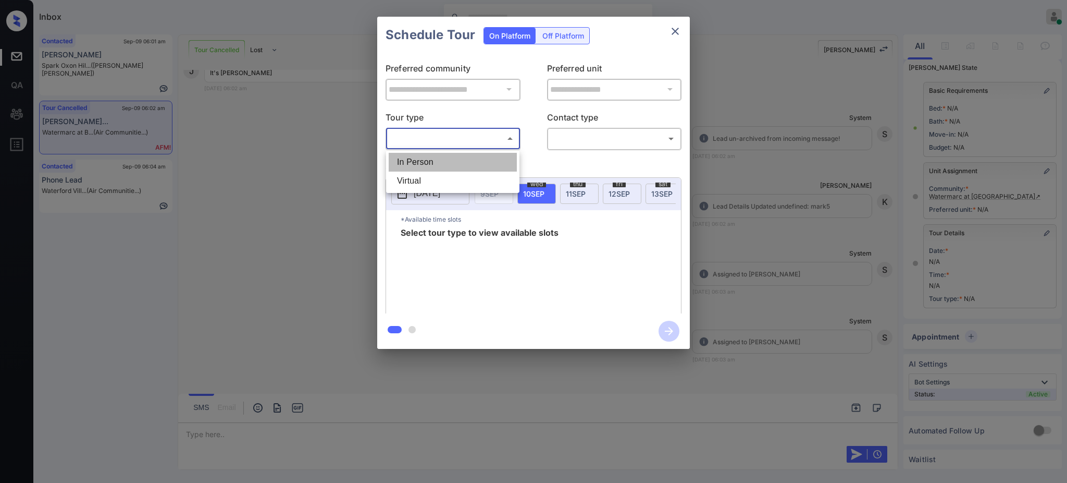
click at [424, 161] on li "In Person" at bounding box center [453, 162] width 128 height 19
type input "********"
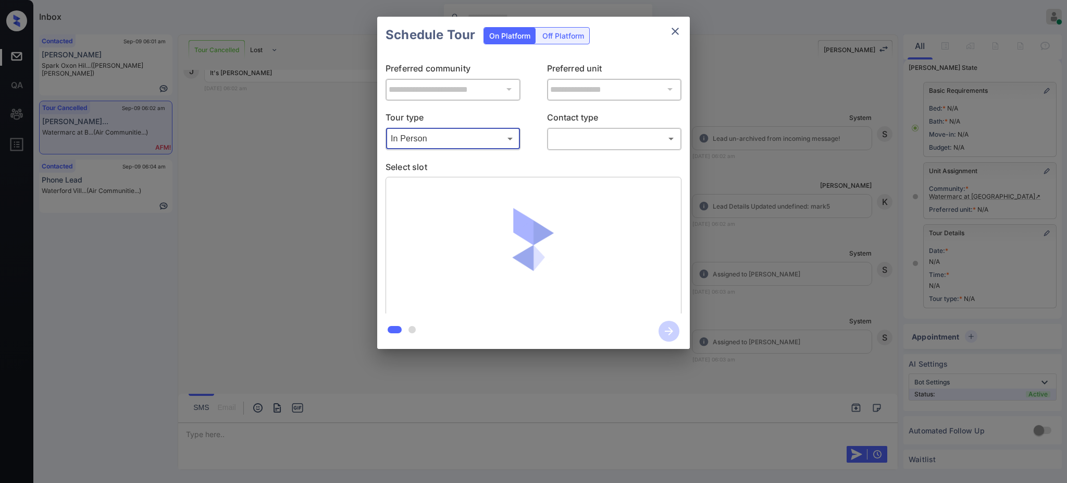
click at [568, 133] on body "Inbox Ajay Kumar Online Set yourself offline Set yourself on break Profile Swit…" at bounding box center [533, 241] width 1067 height 483
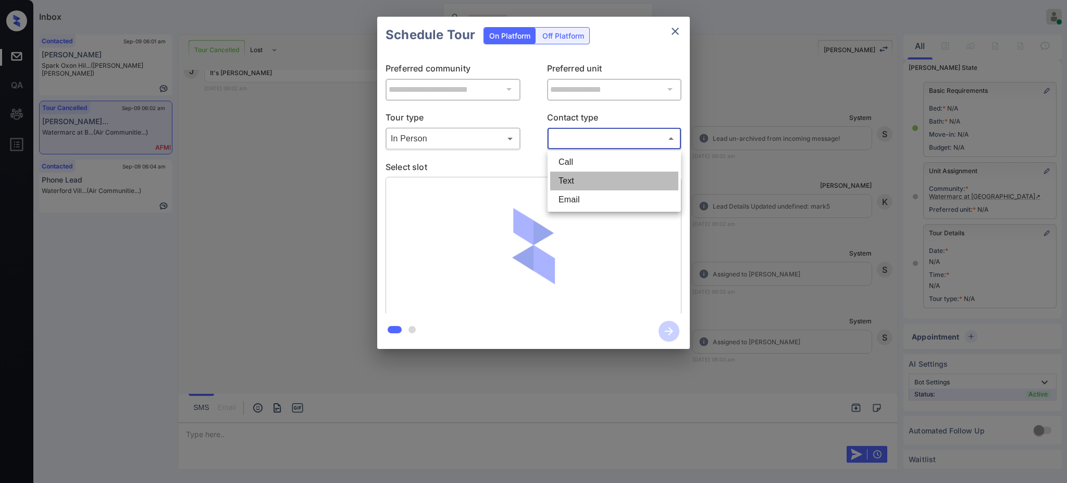
click at [569, 178] on li "Text" at bounding box center [614, 180] width 128 height 19
type input "****"
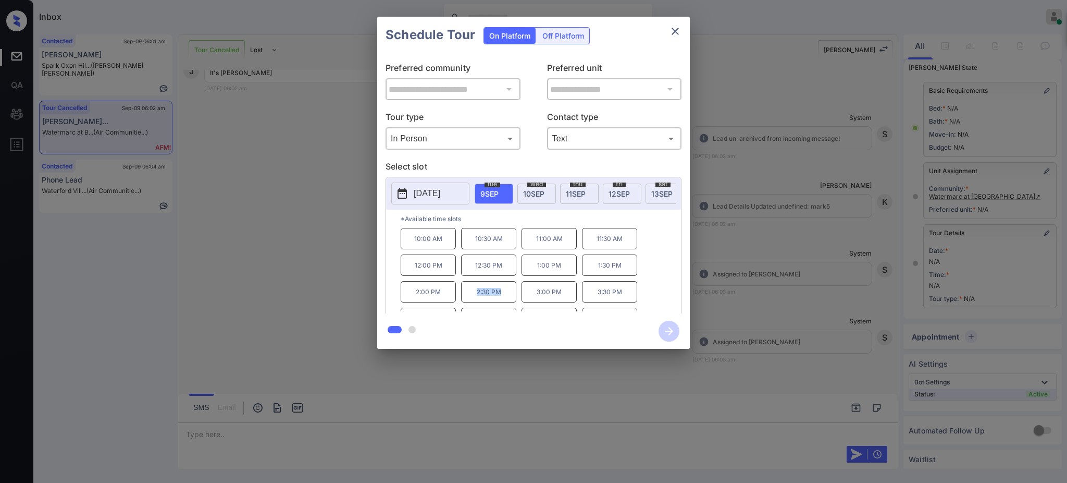
drag, startPoint x: 473, startPoint y: 300, endPoint x: 512, endPoint y: 294, distance: 40.0
click at [512, 294] on p "2:30 PM" at bounding box center [488, 291] width 55 height 21
copy p "2:30 PM"
click at [674, 34] on icon "close" at bounding box center [675, 31] width 13 height 13
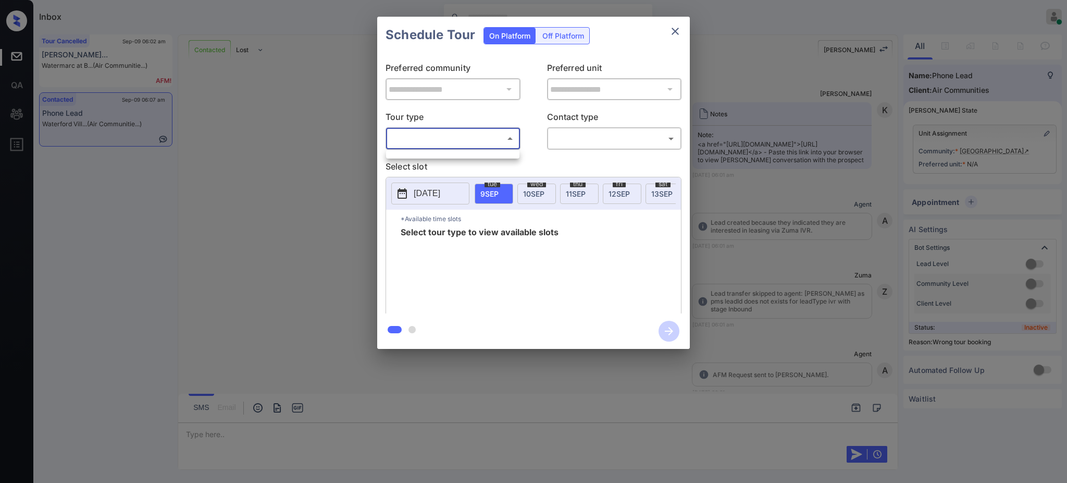
scroll to position [912, 0]
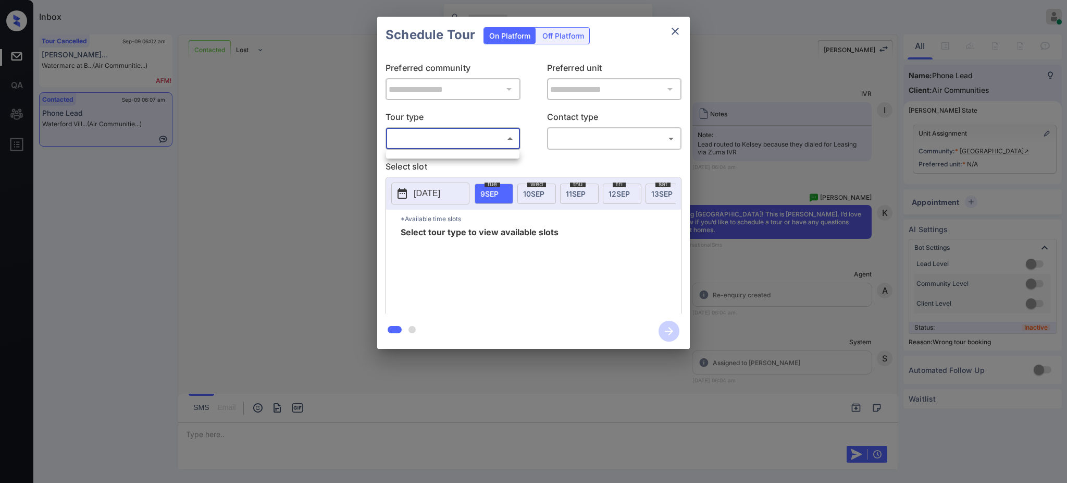
click at [437, 159] on div at bounding box center [533, 241] width 1067 height 483
click at [454, 134] on body "Inbox [PERSON_NAME] Online Set yourself offline Set yourself on break Profile S…" at bounding box center [533, 241] width 1067 height 483
click at [788, 136] on div at bounding box center [533, 241] width 1067 height 483
click at [744, 208] on div "**********" at bounding box center [533, 182] width 1067 height 365
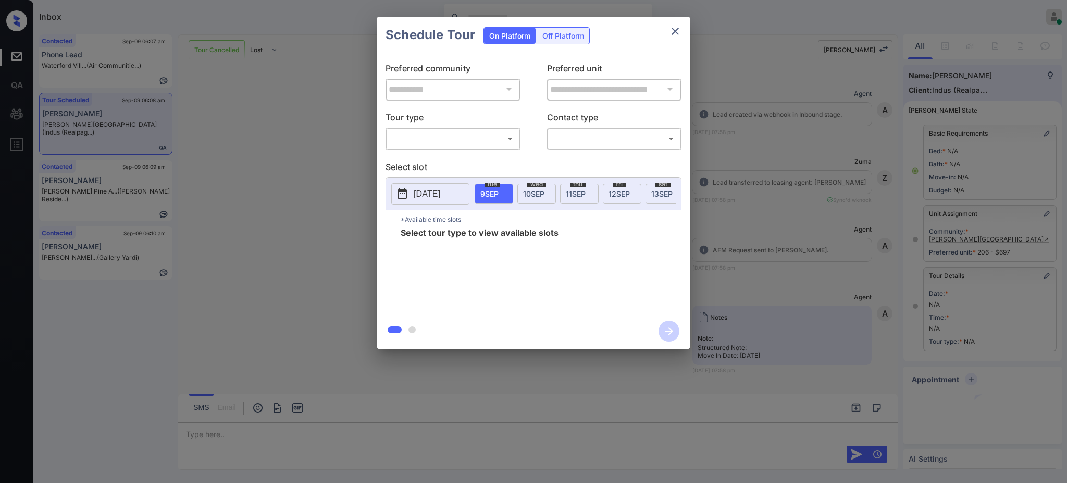
scroll to position [2923, 0]
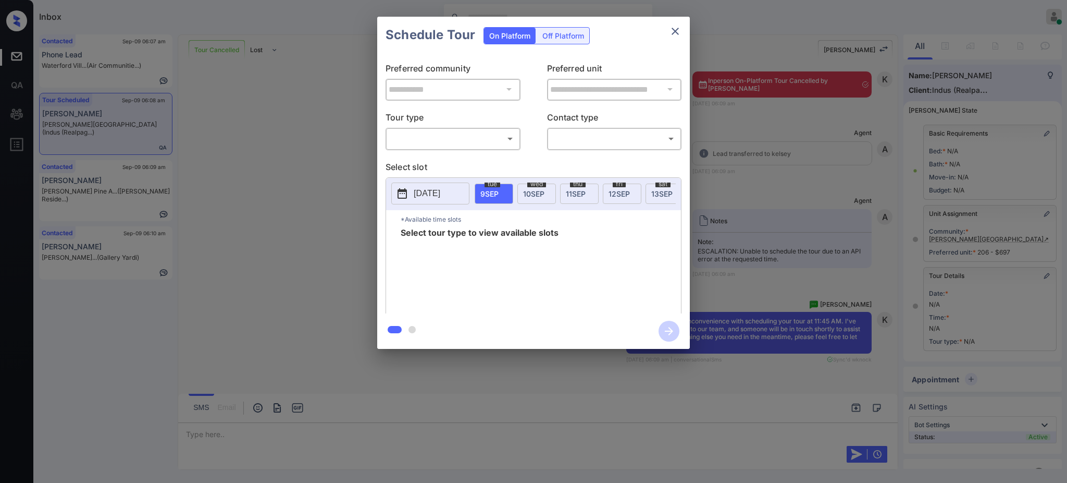
click at [429, 139] on body "Inbox [PERSON_NAME] Online Set yourself offline Set yourself on break Profile S…" at bounding box center [533, 241] width 1067 height 483
click at [426, 162] on li "In Person" at bounding box center [453, 162] width 128 height 19
type input "********"
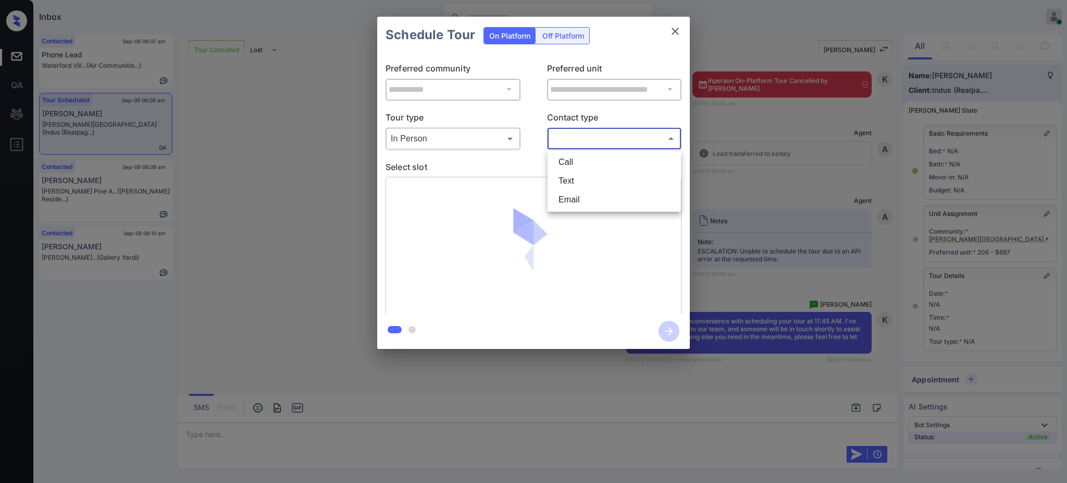
click at [583, 141] on body "Inbox [PERSON_NAME] Online Set yourself offline Set yourself on break Profile S…" at bounding box center [533, 241] width 1067 height 483
click at [569, 181] on li "Text" at bounding box center [614, 180] width 128 height 19
type input "****"
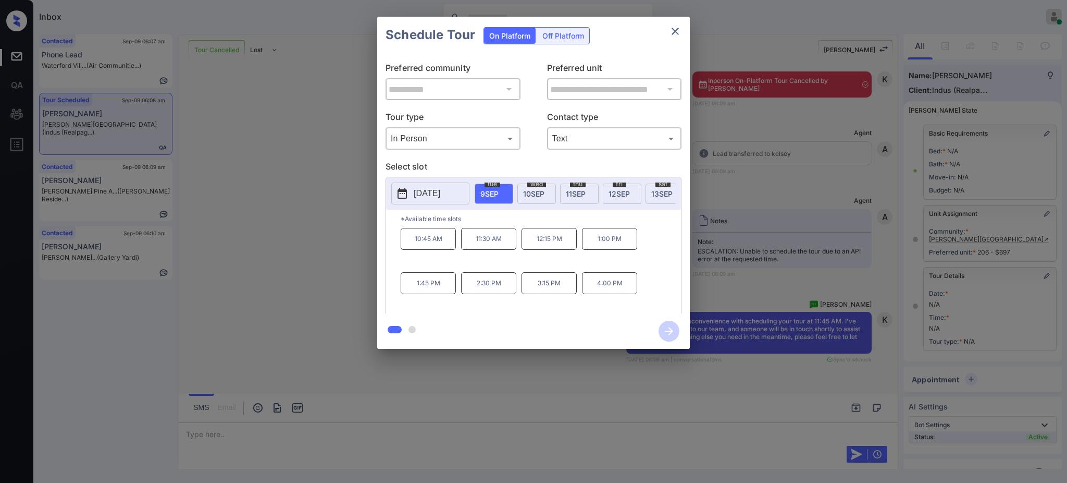
click at [762, 262] on div "**********" at bounding box center [533, 182] width 1067 height 365
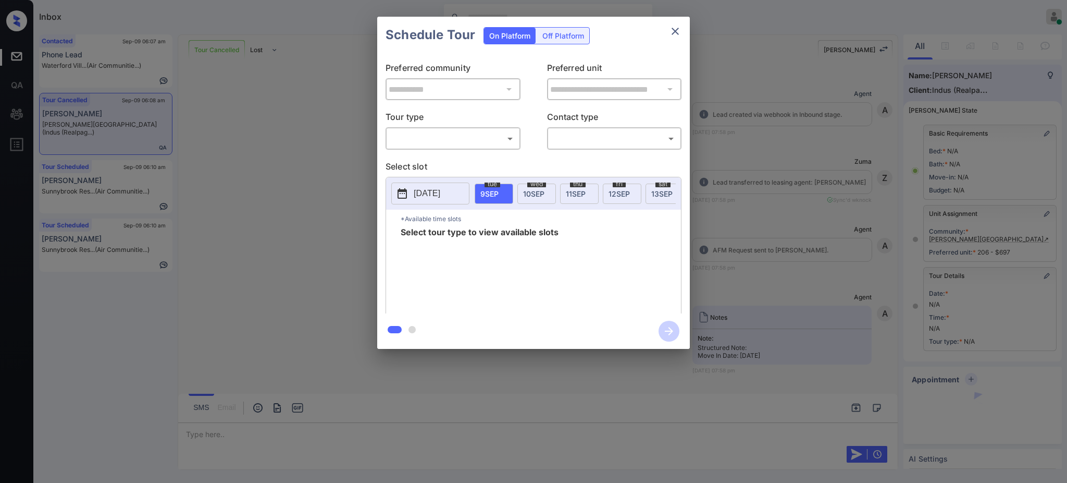
scroll to position [2020, 0]
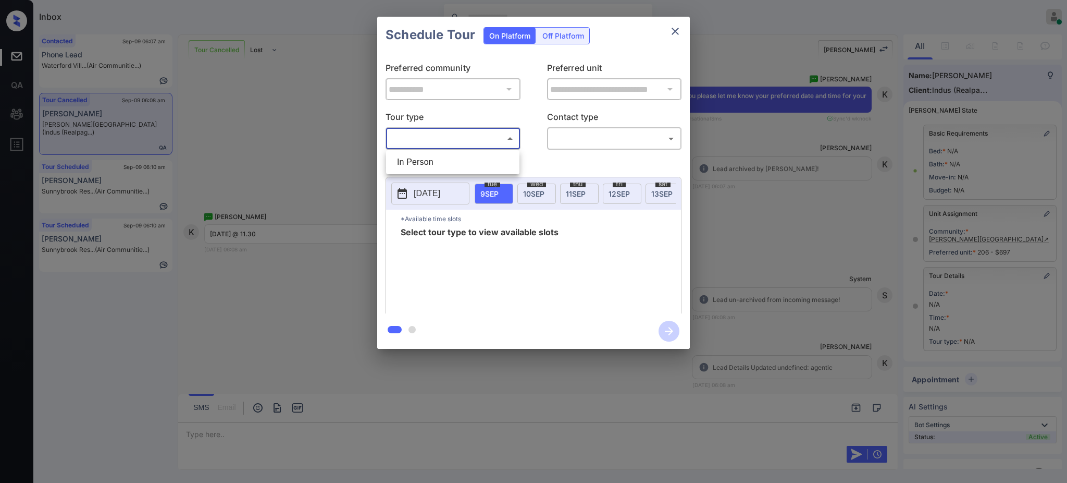
click at [431, 138] on body "Inbox [PERSON_NAME] Online Set yourself offline Set yourself on break Profile S…" at bounding box center [533, 241] width 1067 height 483
click at [427, 163] on li "In Person" at bounding box center [453, 162] width 128 height 19
type input "********"
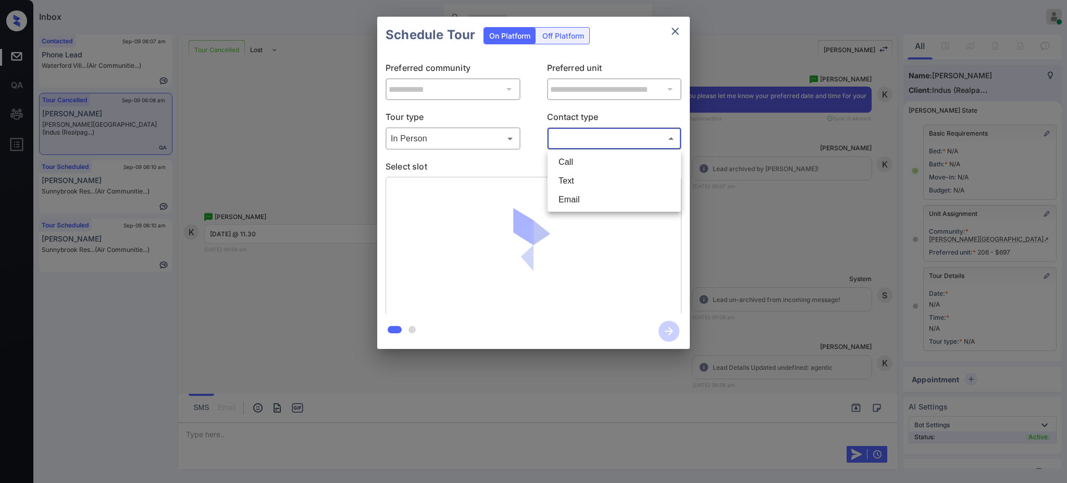
click at [566, 145] on body "Inbox Ajay Kumar Online Set yourself offline Set yourself on break Profile Swit…" at bounding box center [533, 241] width 1067 height 483
click at [567, 174] on li "Text" at bounding box center [614, 180] width 128 height 19
type input "****"
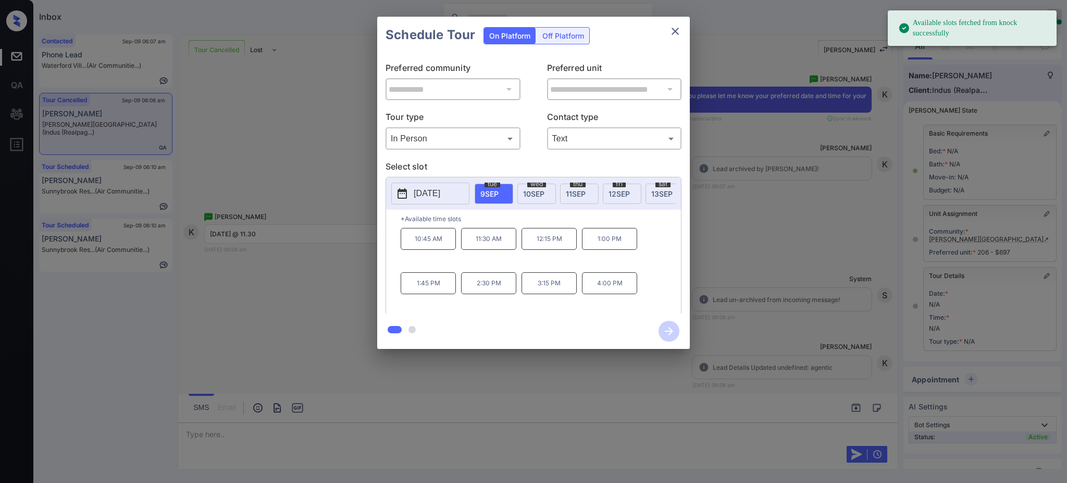
click at [498, 192] on span "9 SEP" at bounding box center [489, 193] width 18 height 9
click at [480, 250] on p "11:30 AM" at bounding box center [488, 239] width 55 height 22
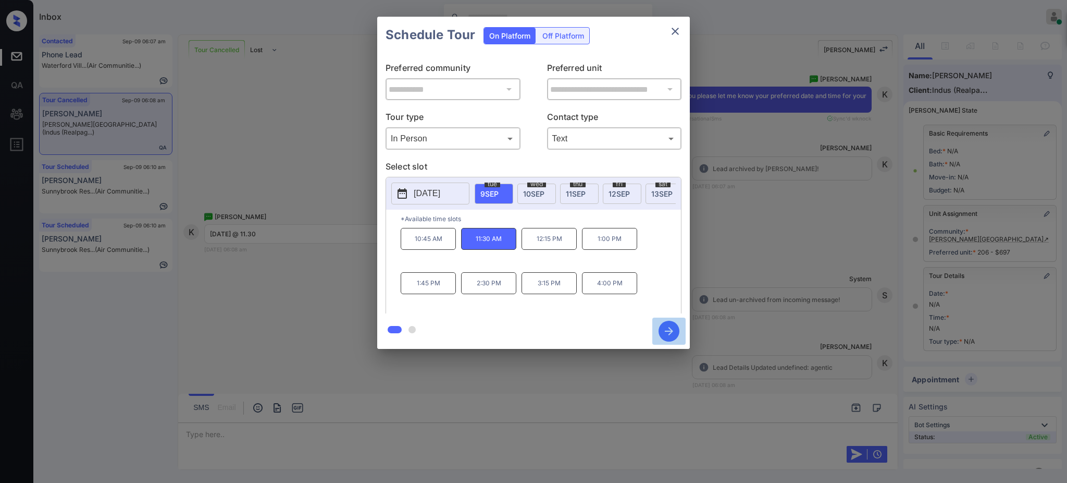
click at [664, 329] on icon "button" at bounding box center [669, 330] width 21 height 21
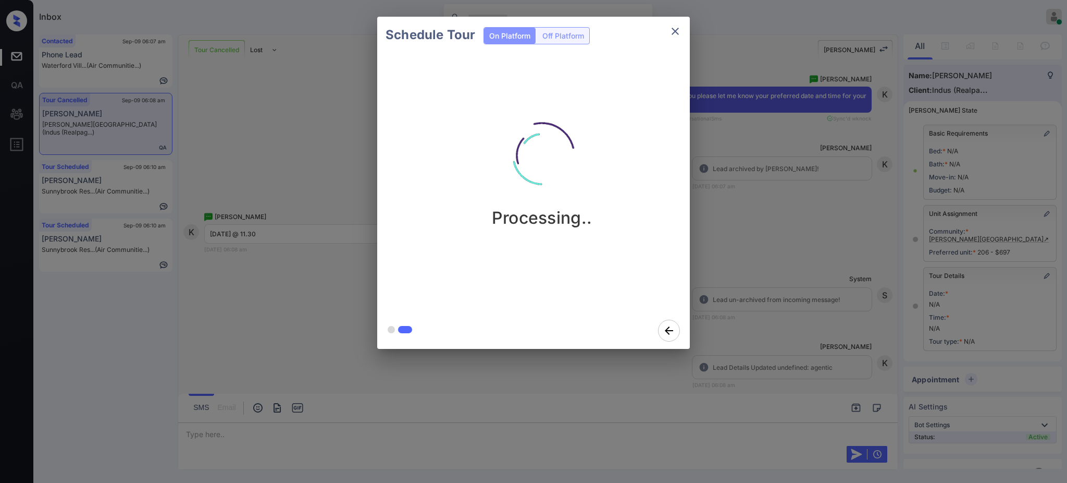
click at [776, 307] on div "Schedule Tour On Platform Off Platform Processing.." at bounding box center [533, 182] width 1067 height 365
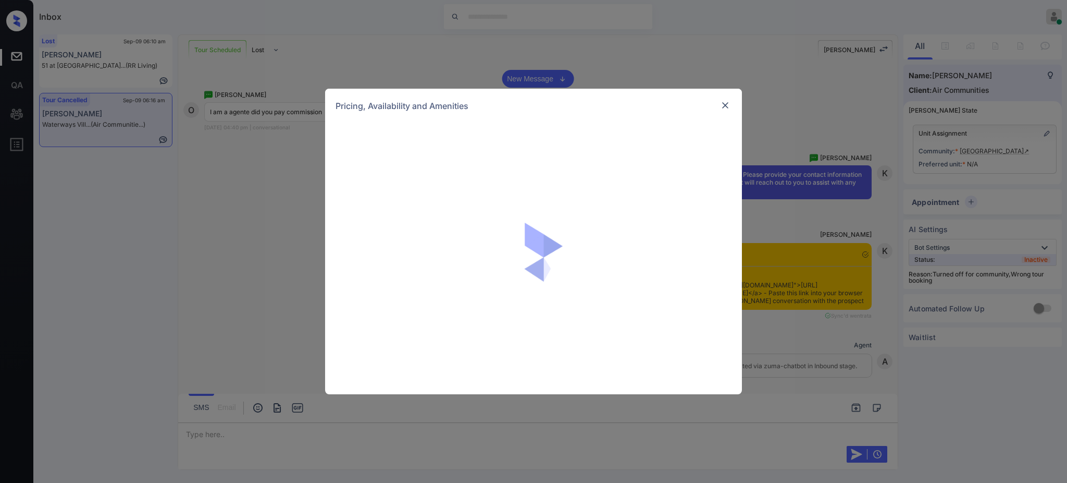
scroll to position [6883, 0]
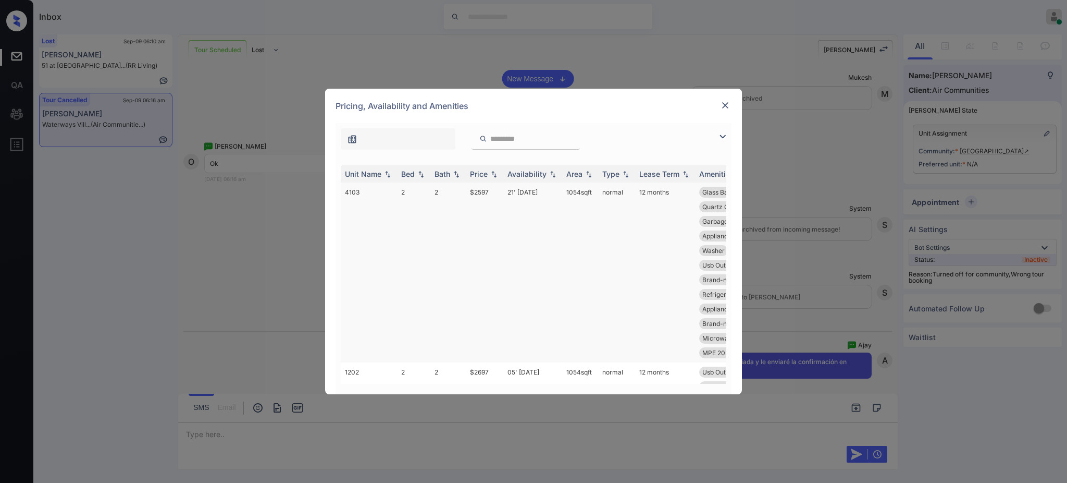
click at [484, 190] on td "$2597" at bounding box center [485, 272] width 38 height 180
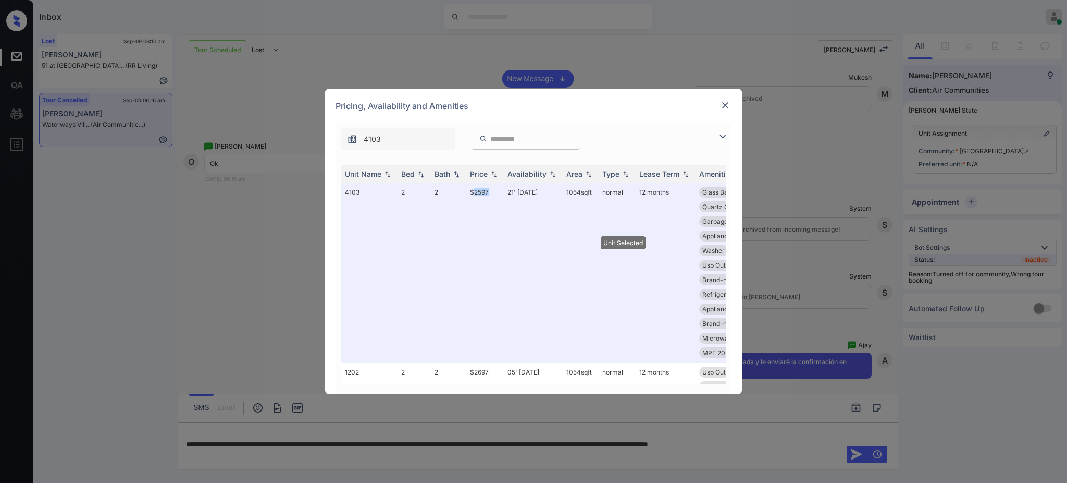
click at [723, 104] on img at bounding box center [725, 105] width 10 height 10
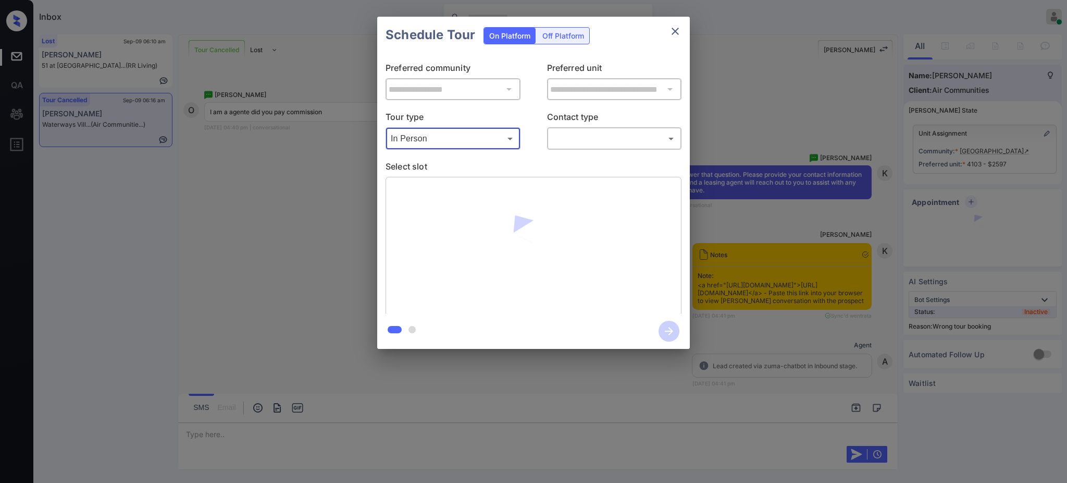
scroll to position [6883, 0]
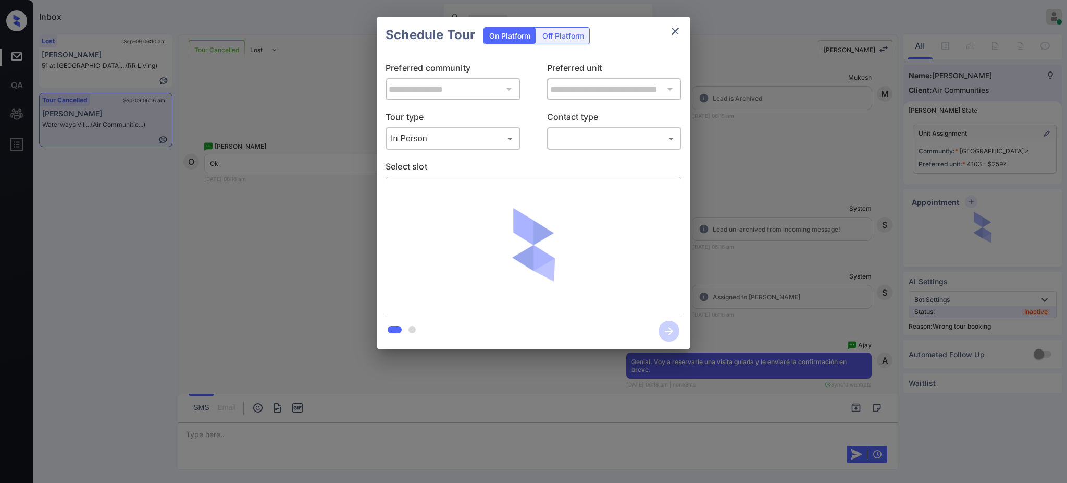
click at [586, 139] on body "Inbox [PERSON_NAME] Online Set yourself offline Set yourself on break Profile S…" at bounding box center [533, 241] width 1067 height 483
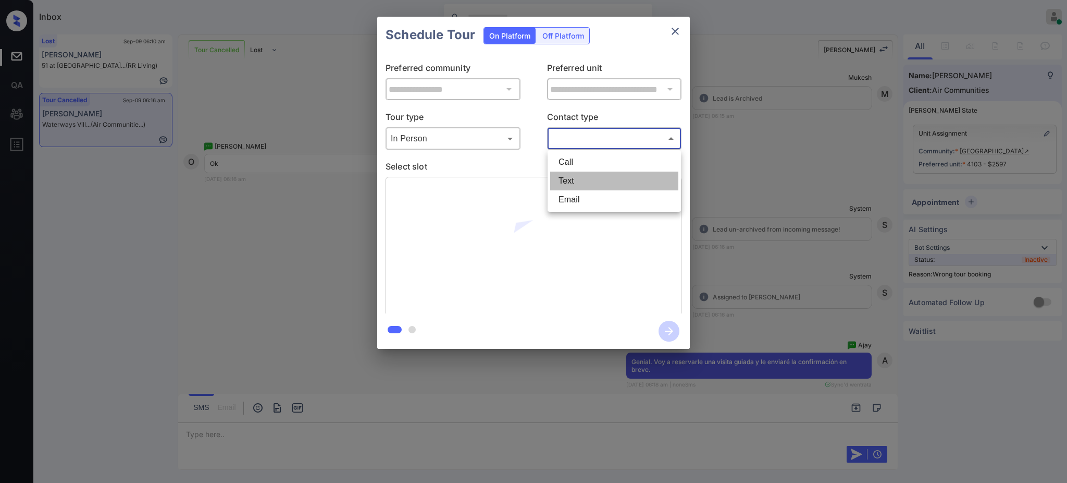
click at [568, 184] on li "Text" at bounding box center [614, 180] width 128 height 19
type input "****"
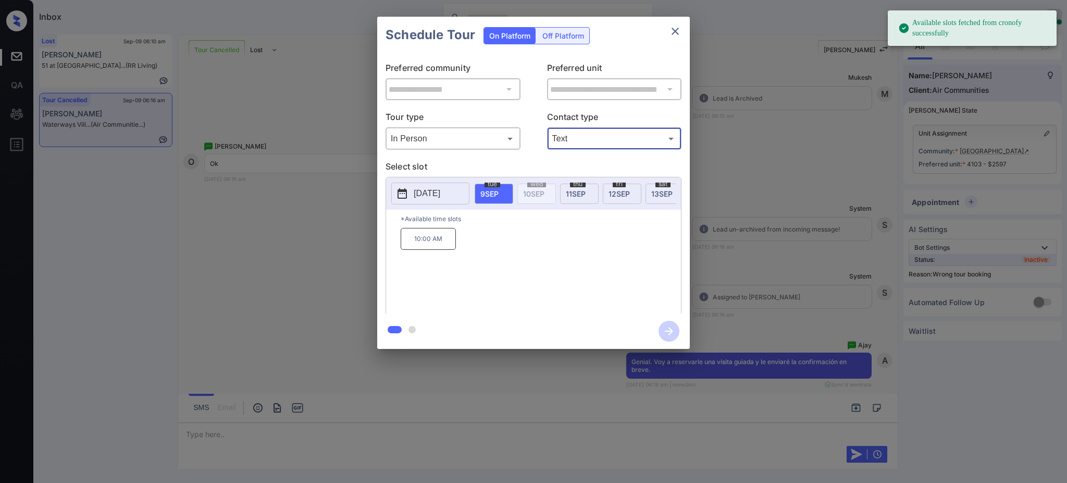
click at [493, 194] on span "[DATE]" at bounding box center [489, 193] width 18 height 9
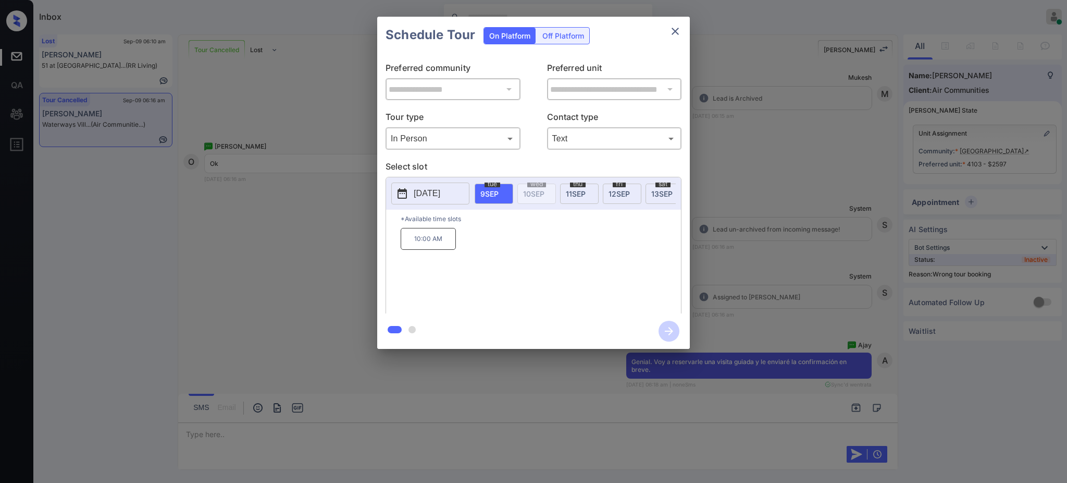
click at [576, 192] on span "[DATE]" at bounding box center [576, 193] width 20 height 9
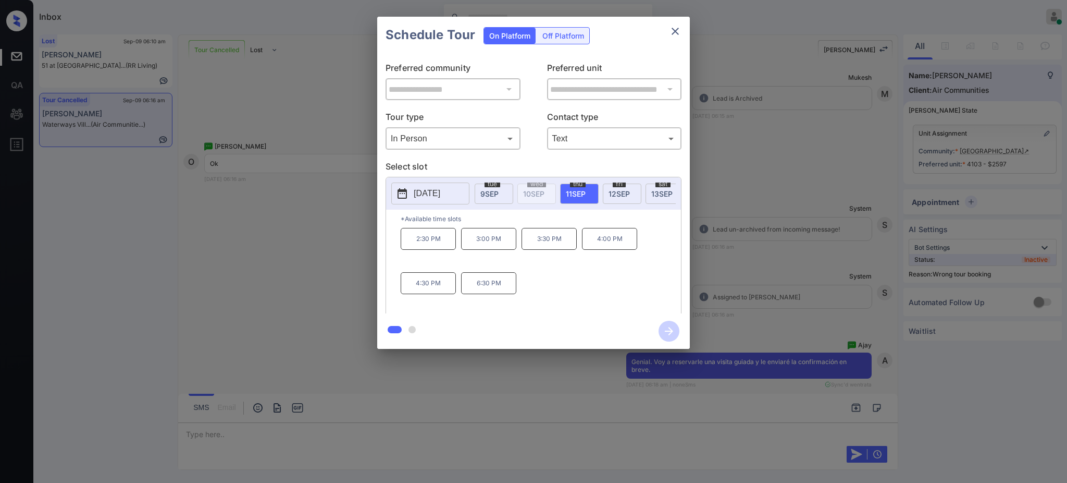
click at [434, 250] on p "2:30 PM" at bounding box center [428, 239] width 55 height 22
click at [671, 333] on icon "button" at bounding box center [669, 330] width 21 height 21
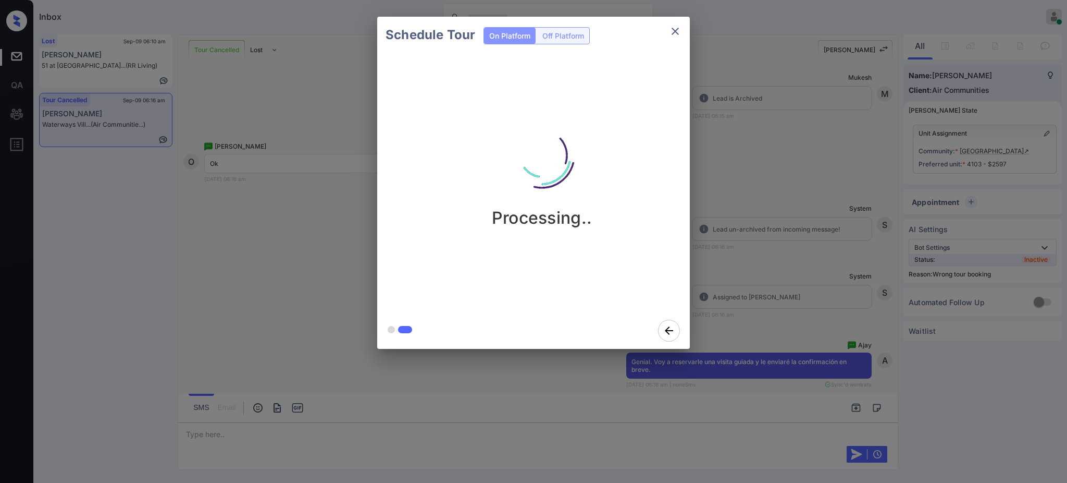
click at [760, 282] on div "Schedule Tour On Platform Off Platform Processing.." at bounding box center [533, 182] width 1067 height 365
